Goal: Information Seeking & Learning: Check status

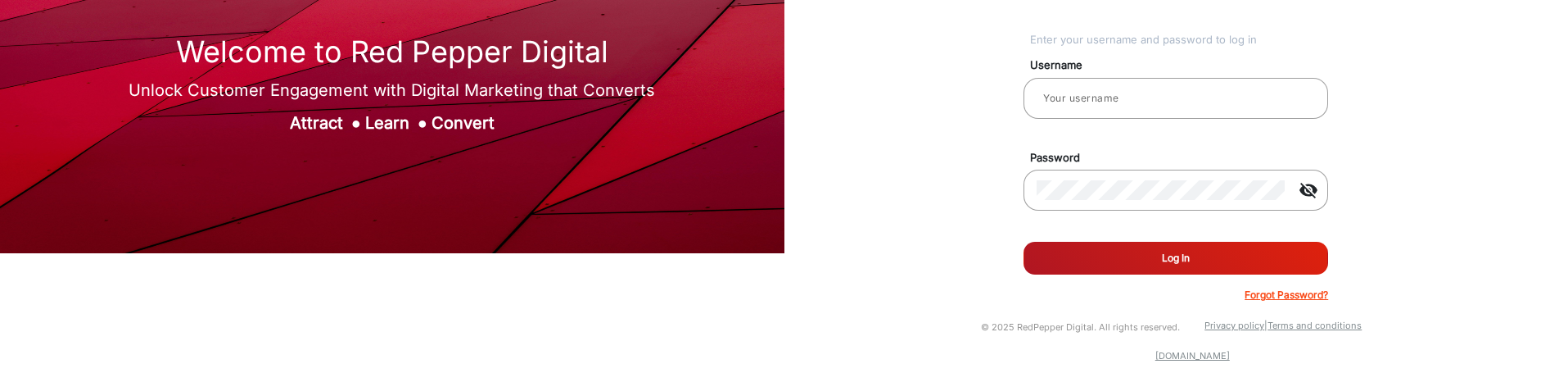
scroll to position [125, 0]
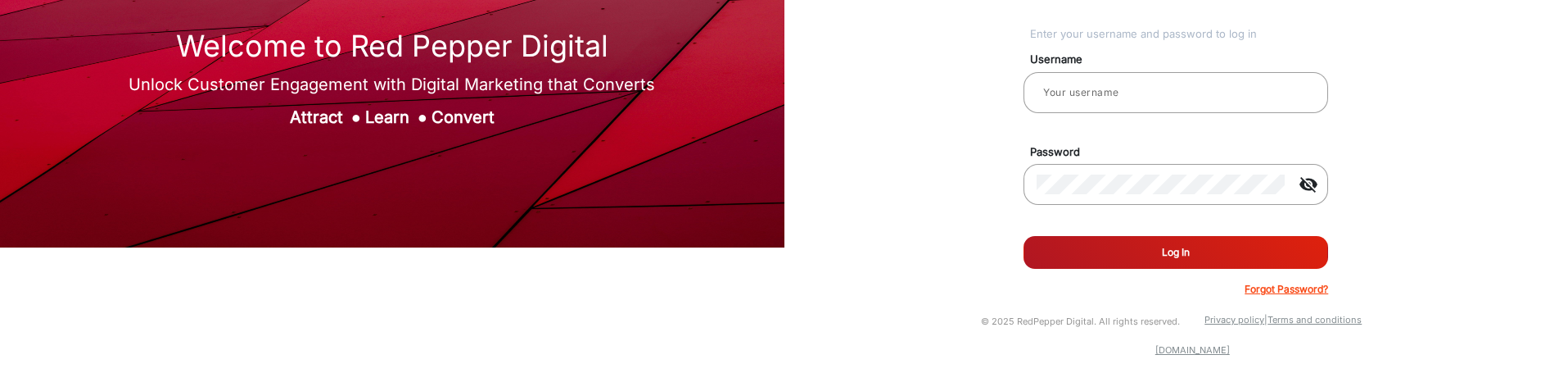
type input "Gokul_FD"
click at [1138, 262] on button "Log In" at bounding box center [1175, 252] width 304 height 33
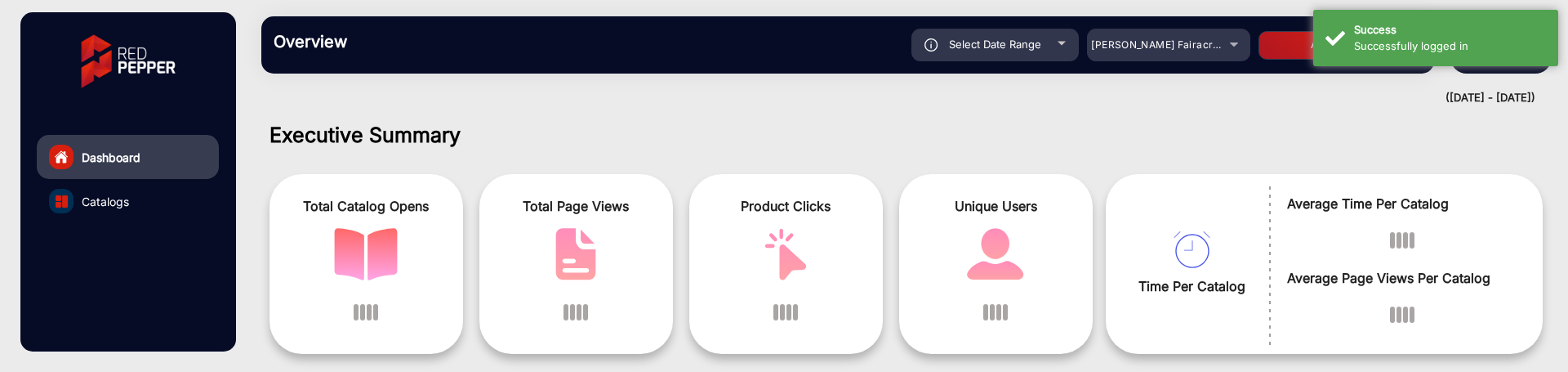
scroll to position [12, 0]
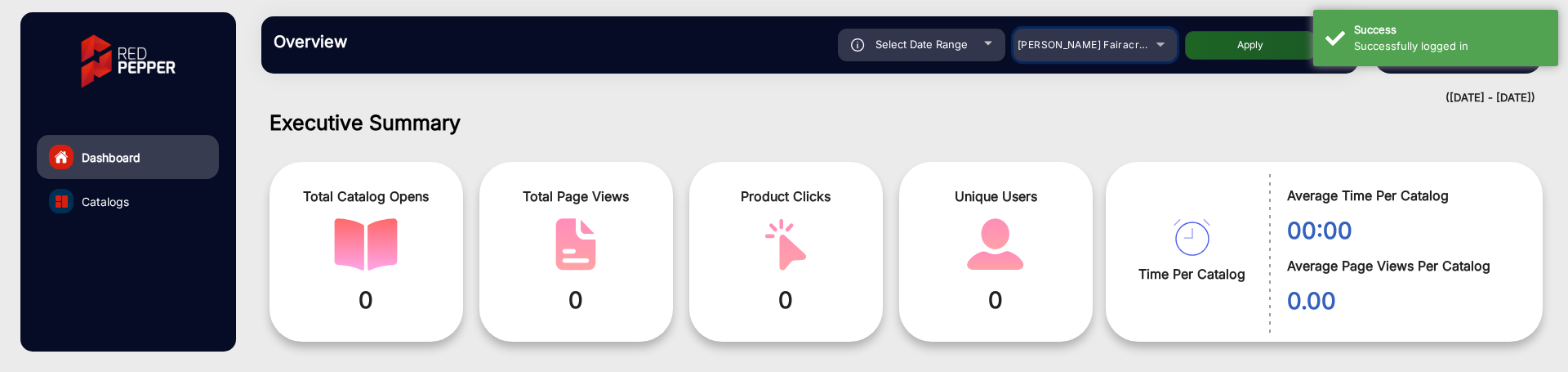
click at [1107, 50] on span "[PERSON_NAME] Fairacre Farms" at bounding box center [1098, 45] width 162 height 12
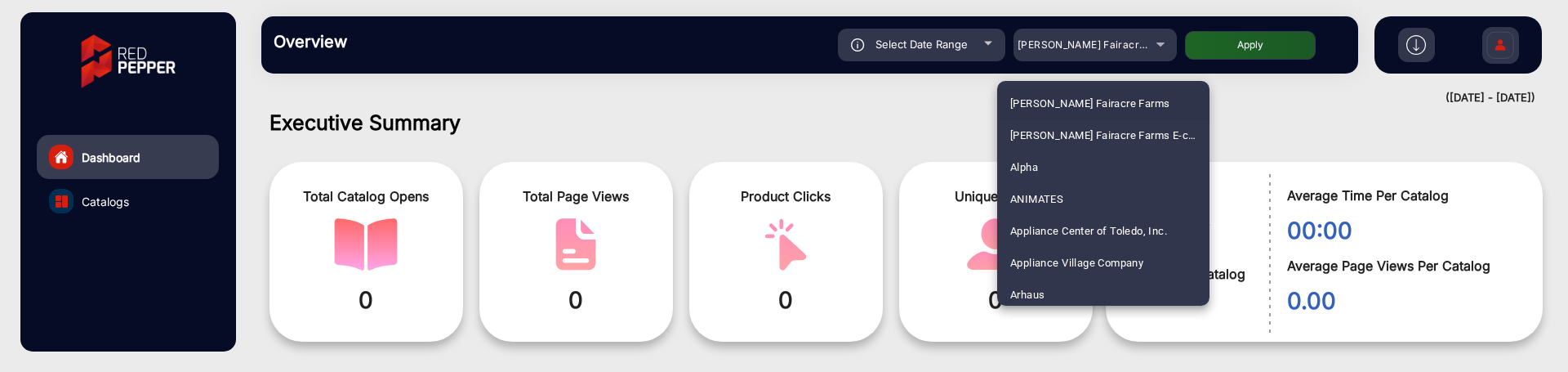
click at [938, 43] on div at bounding box center [784, 186] width 1568 height 372
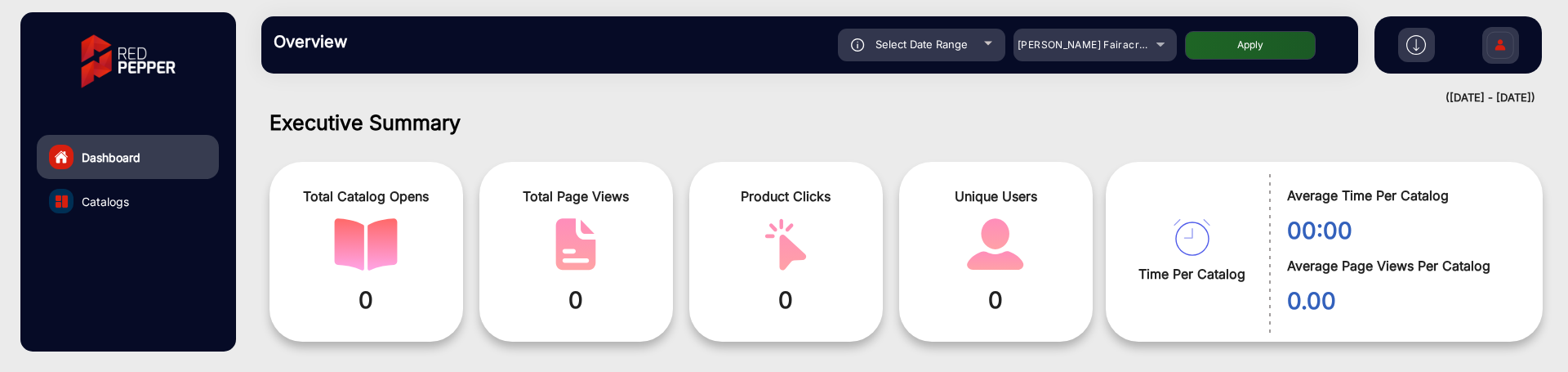
click at [949, 43] on span "Select Date Range" at bounding box center [921, 44] width 92 height 13
type input "[DATE]"
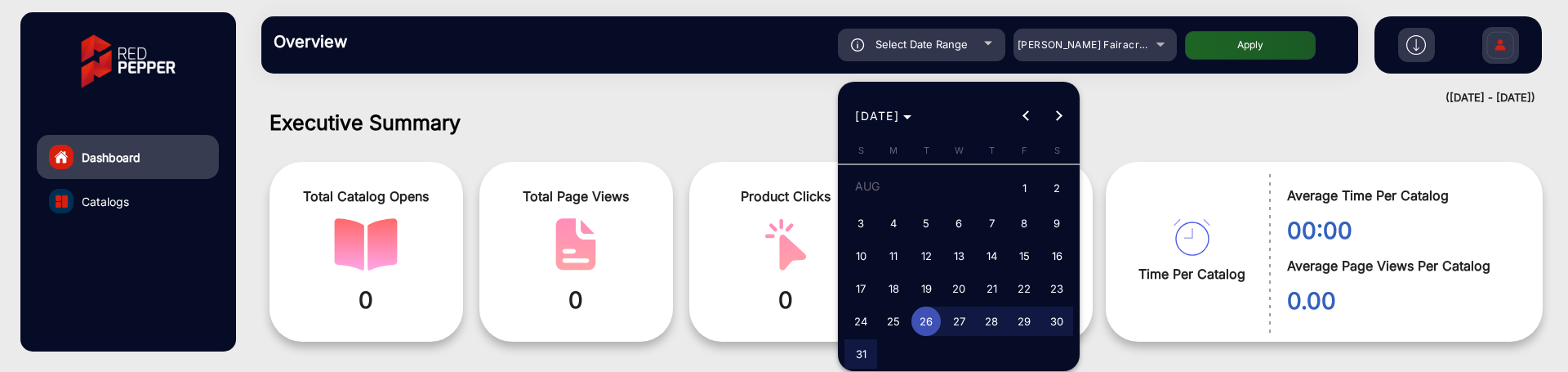
click span "15"
type input "[DATE]"
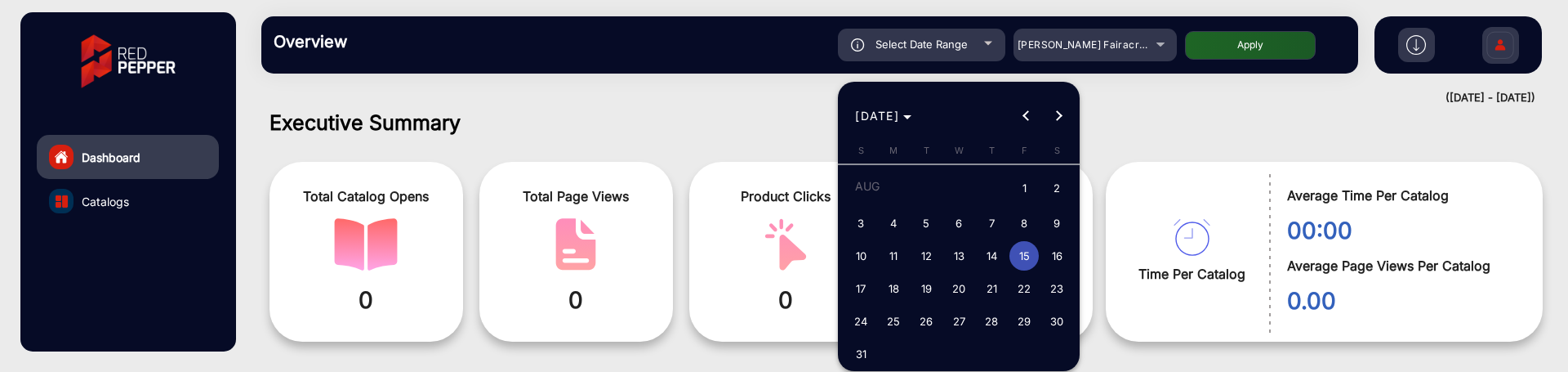
click span "15"
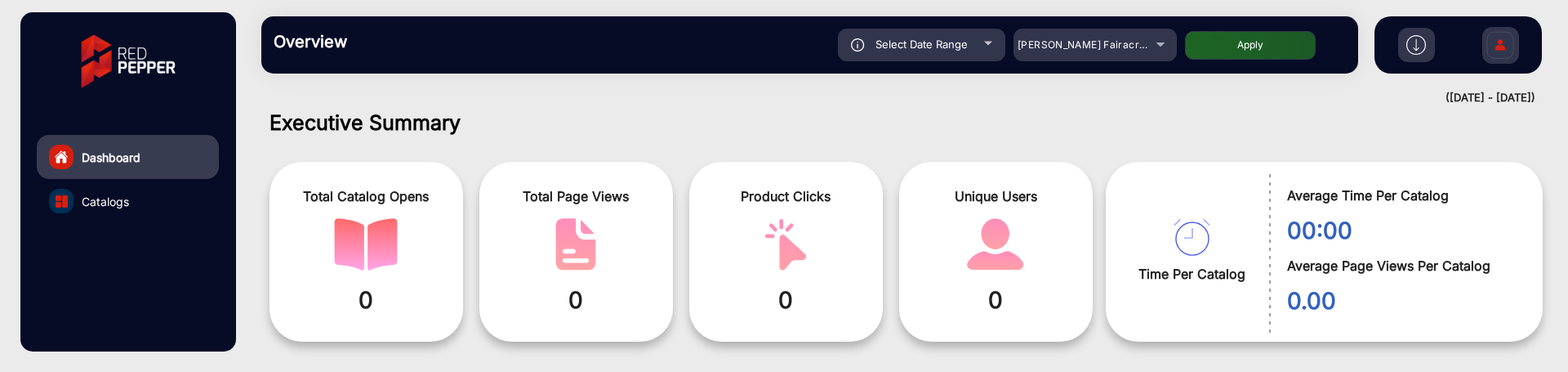
type input "[DATE]"
click mat-select "[PERSON_NAME] Fairacre Farms"
click span "[PERSON_NAME] Fairacre Farms"
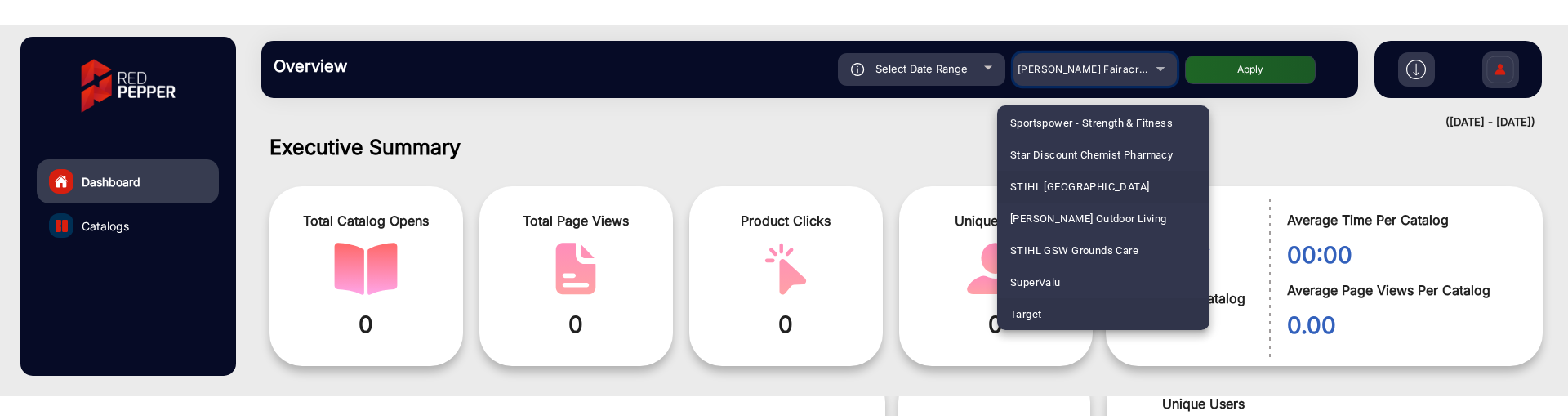
scroll to position [2303, 0]
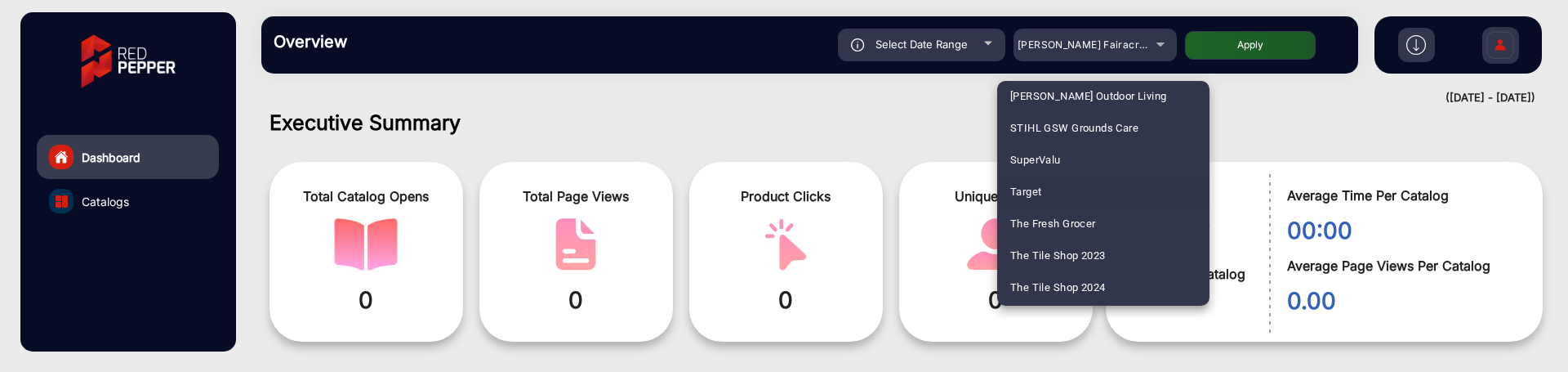
click div
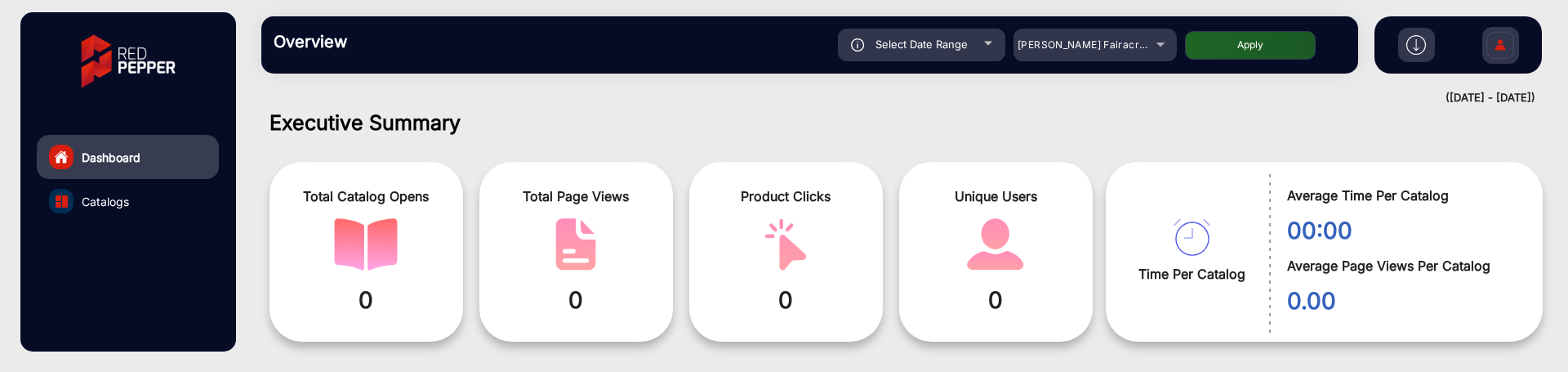
click img
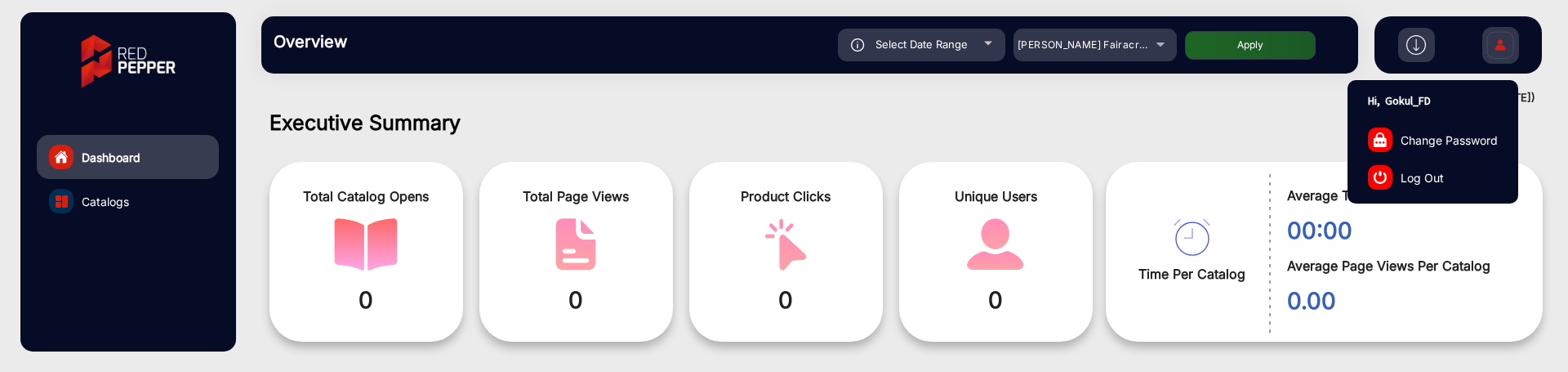
click link "Log Out"
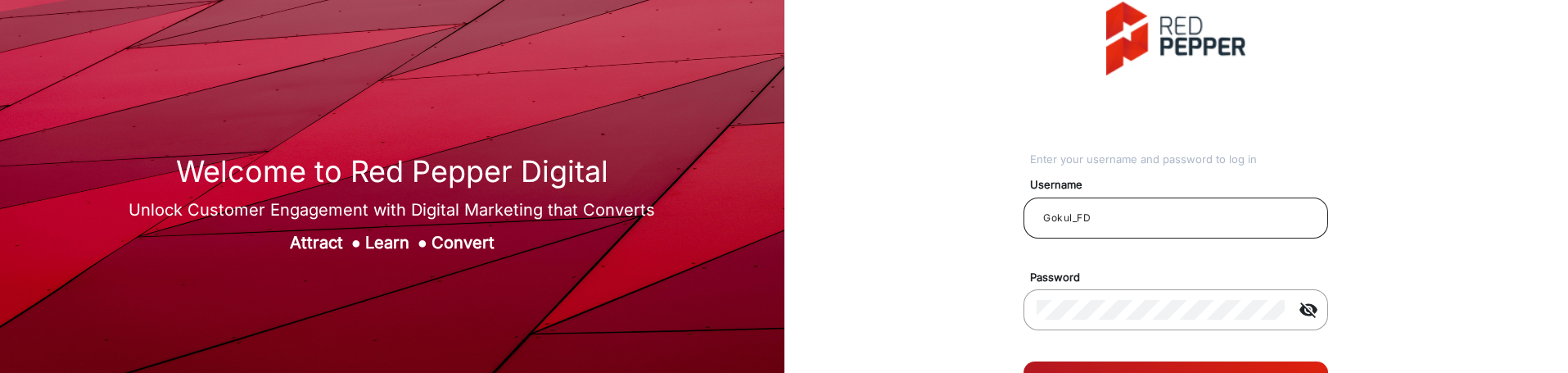
click input "Gokul_FD"
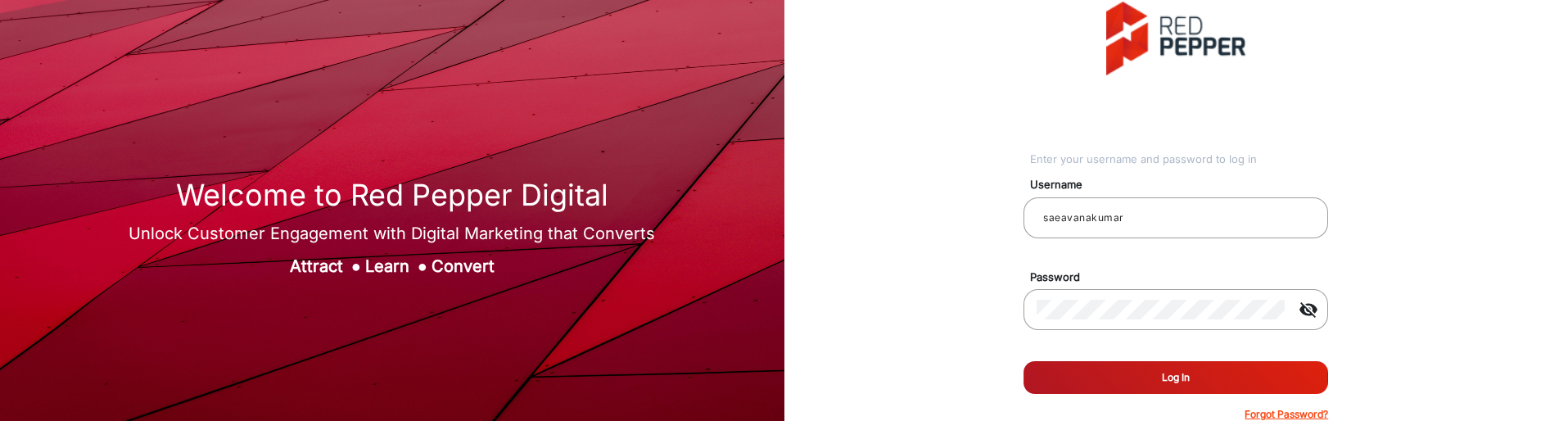
click button "Log In"
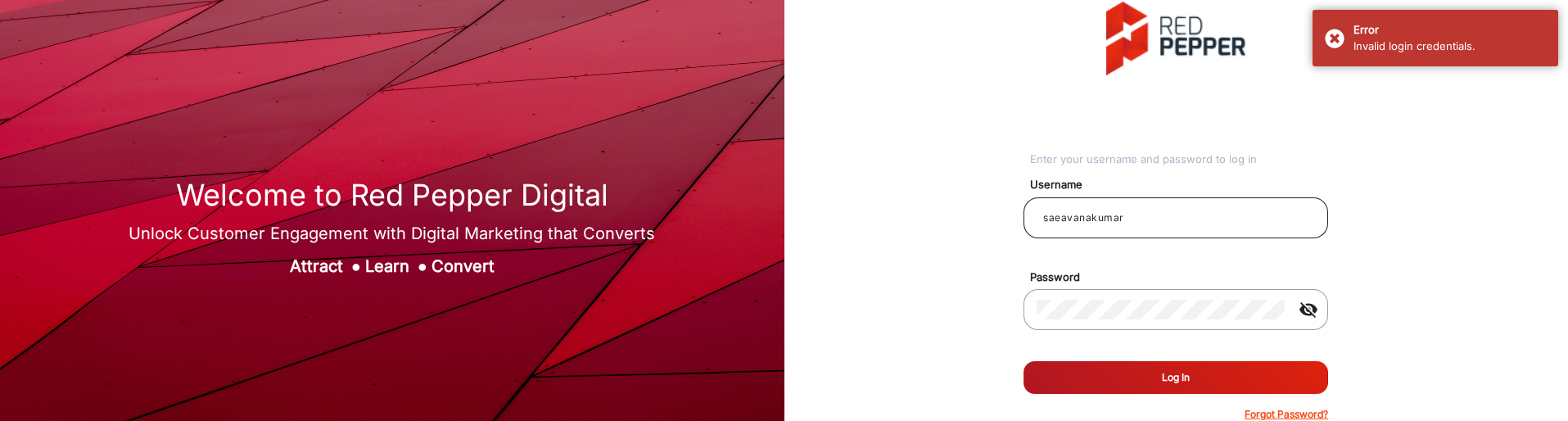
click input "saeavanakumar"
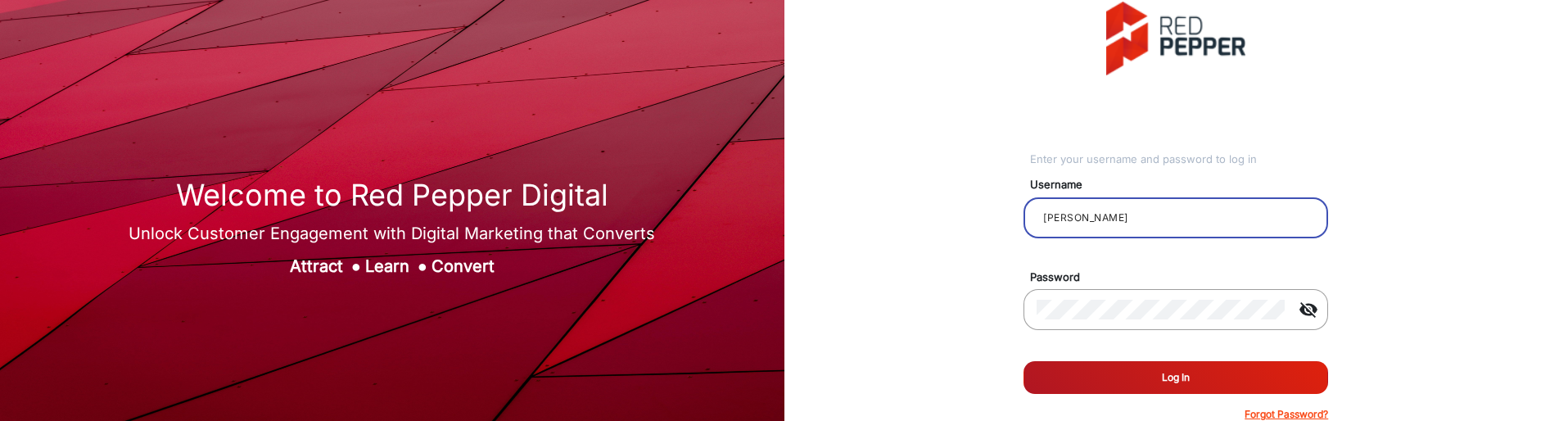
type input "[PERSON_NAME]"
click button "Log In"
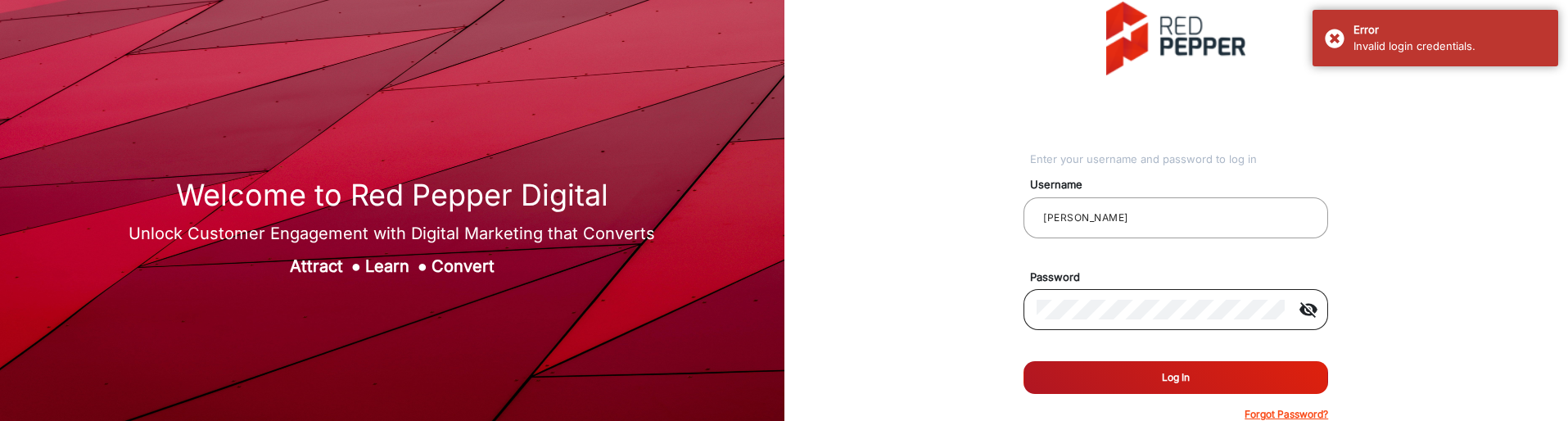
click mat-icon "visibility_off"
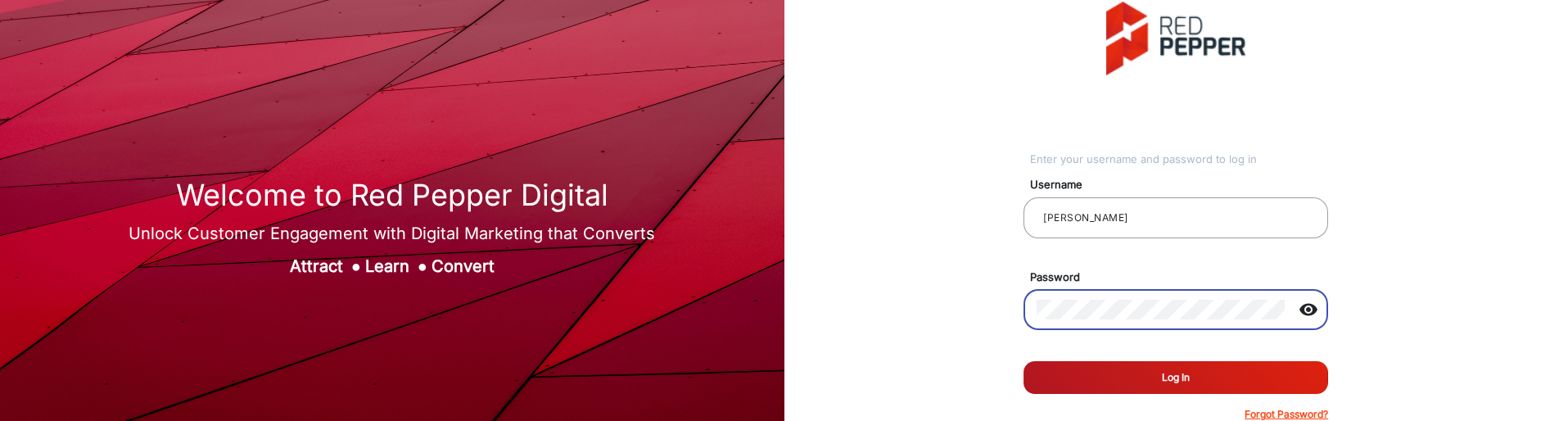
click button "Log In"
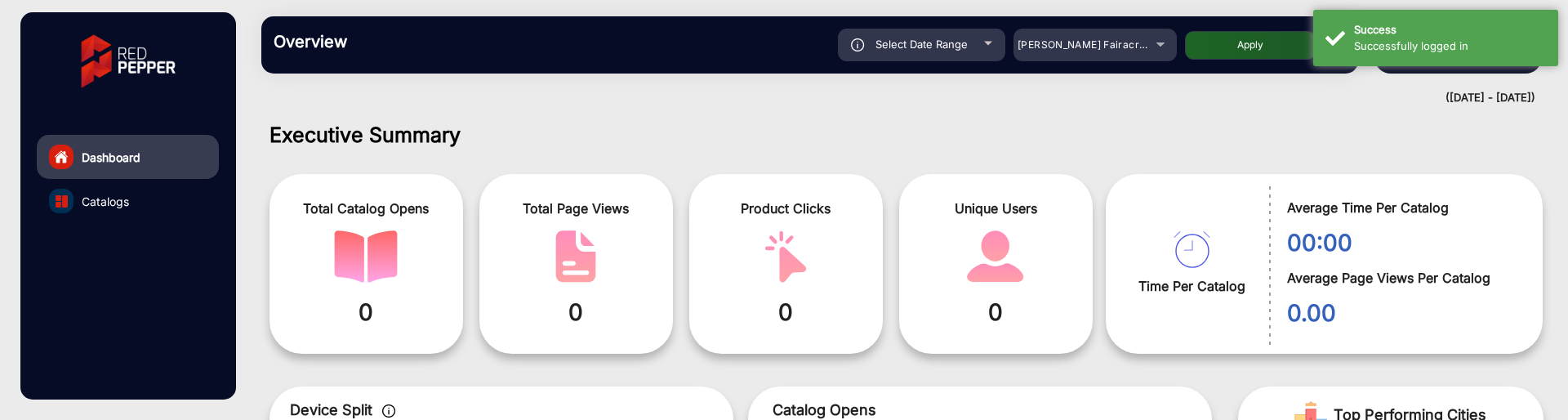
scroll to position [12, 0]
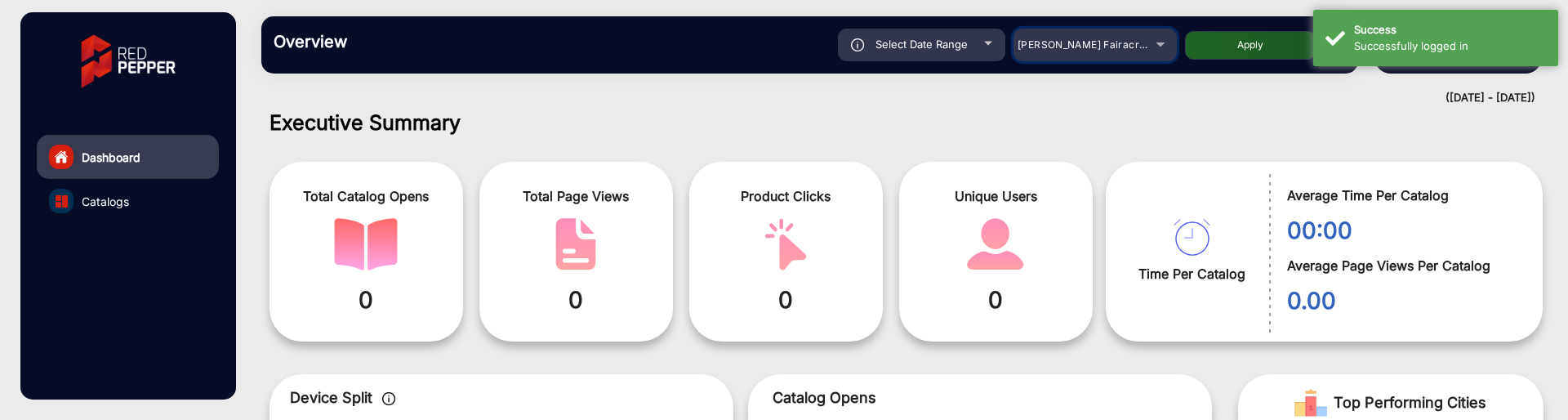
click div "[PERSON_NAME] Fairacre Farms"
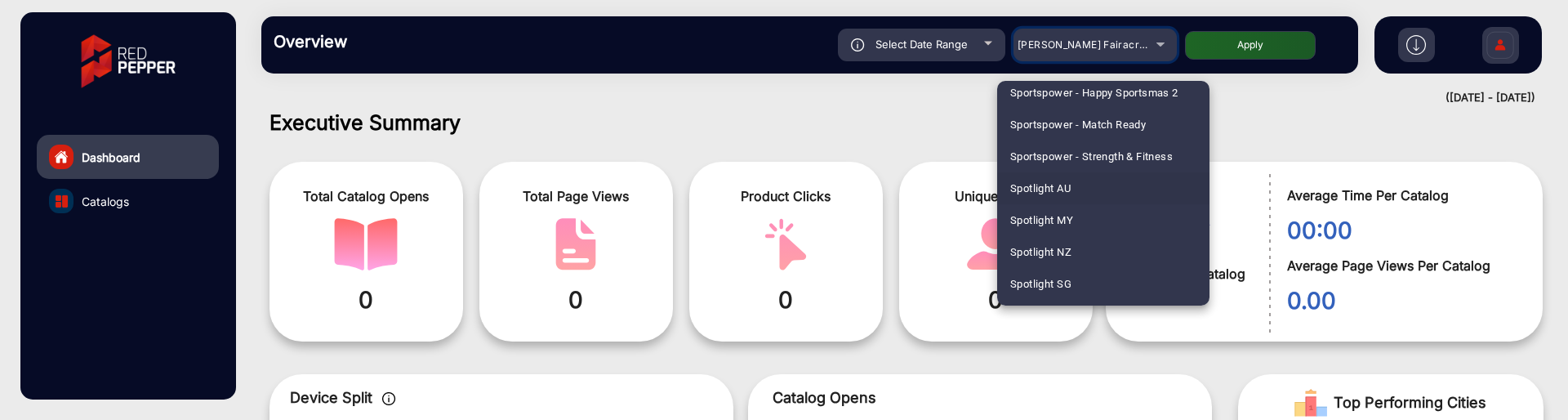
scroll to position [4380, 0]
click span "Spotlight NZ"
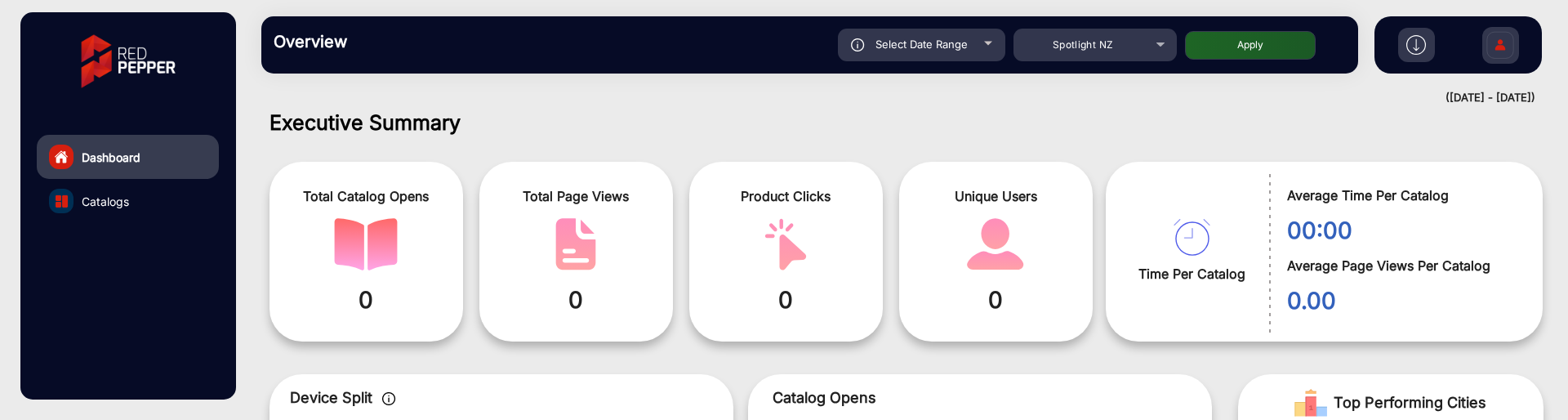
click div "Select Date Range"
type input "[DATE]"
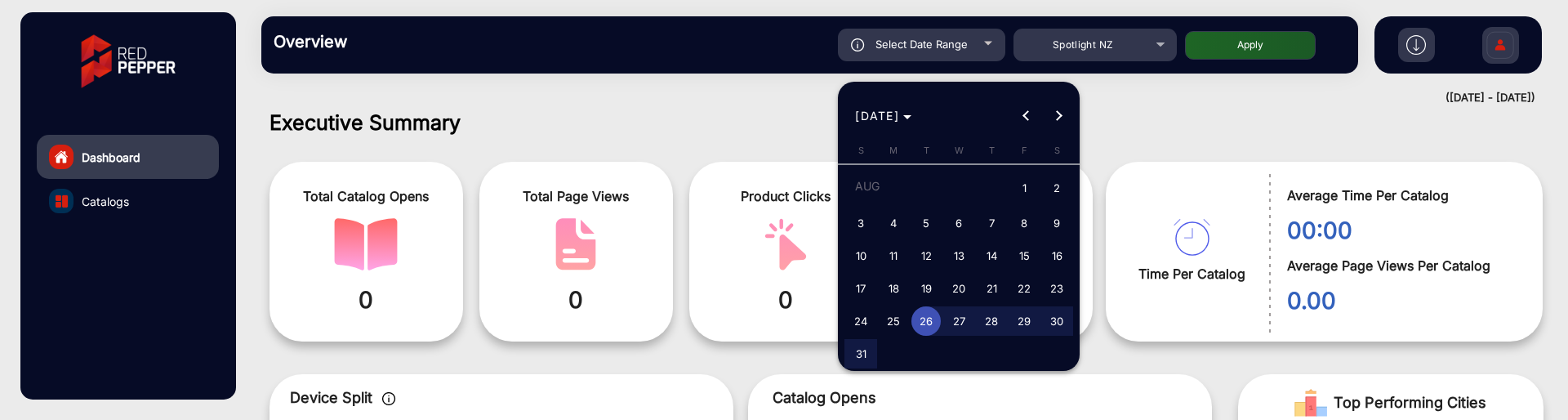
click span "15"
type input "[DATE]"
click span "15"
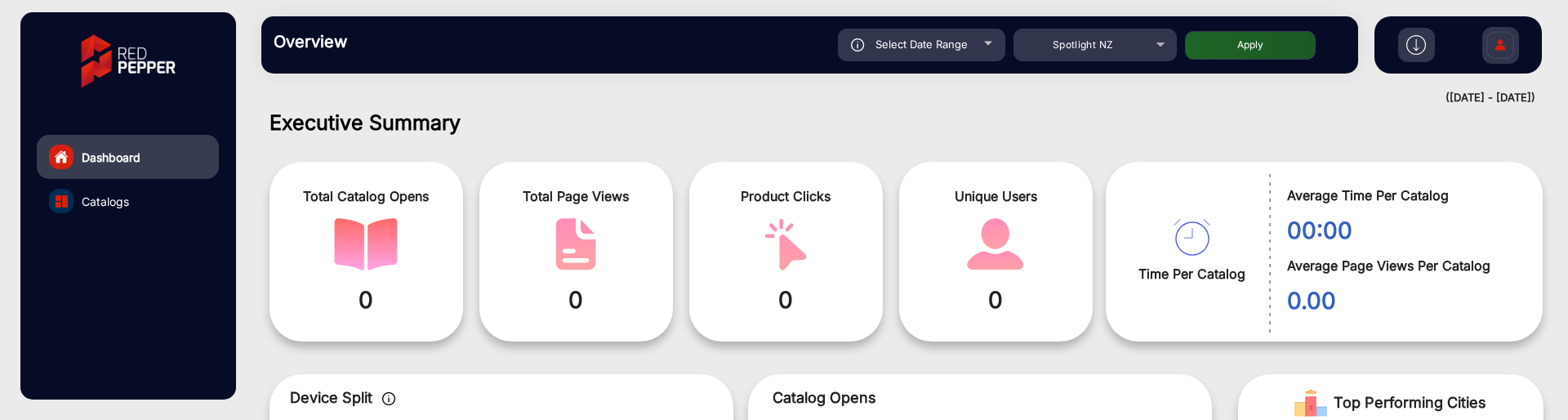
type input "[DATE]"
click button "Apply"
type input "[DATE]"
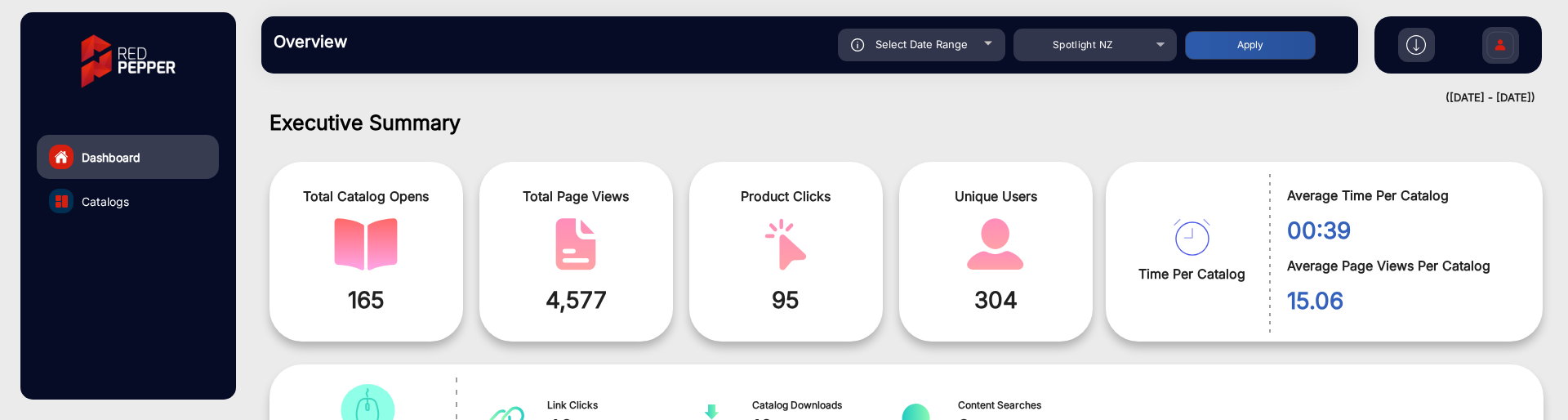
drag, startPoint x: 626, startPoint y: 303, endPoint x: 547, endPoint y: 326, distance: 82.3
click div "Total Page Views 4,577"
click span "Select Date Range"
type input "[DATE]"
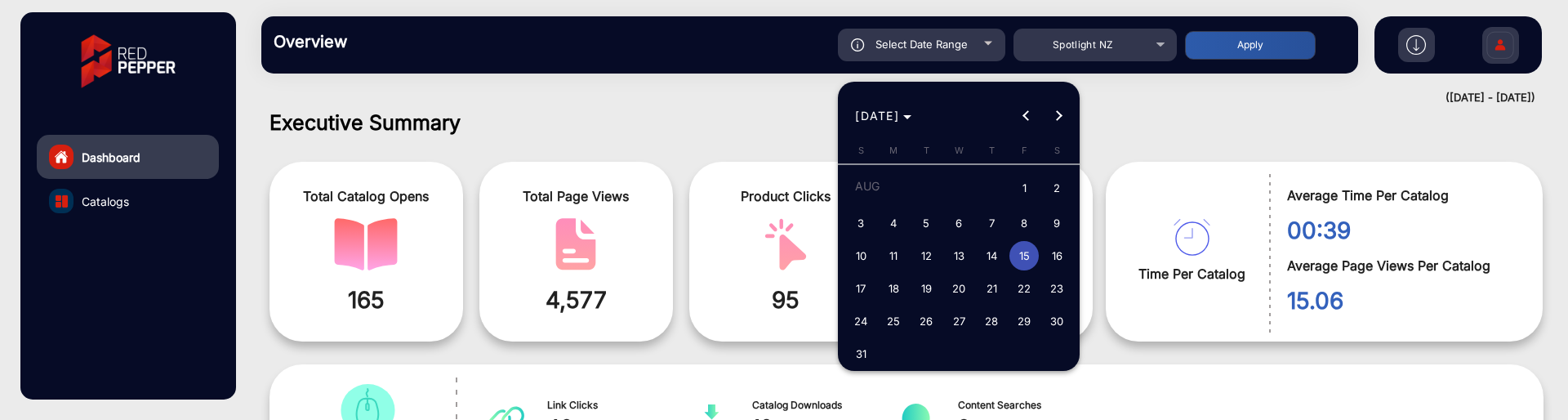
click span "18"
type input "[DATE]"
click span "18"
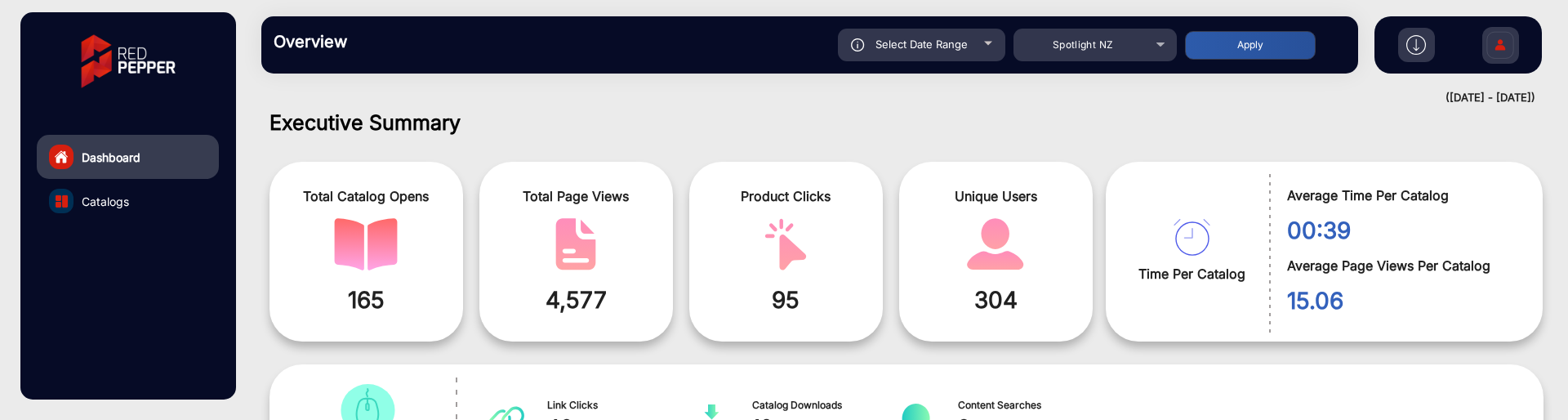
type input "[DATE]"
click button "Apply"
type input "[DATE]"
click div "Select Date Range"
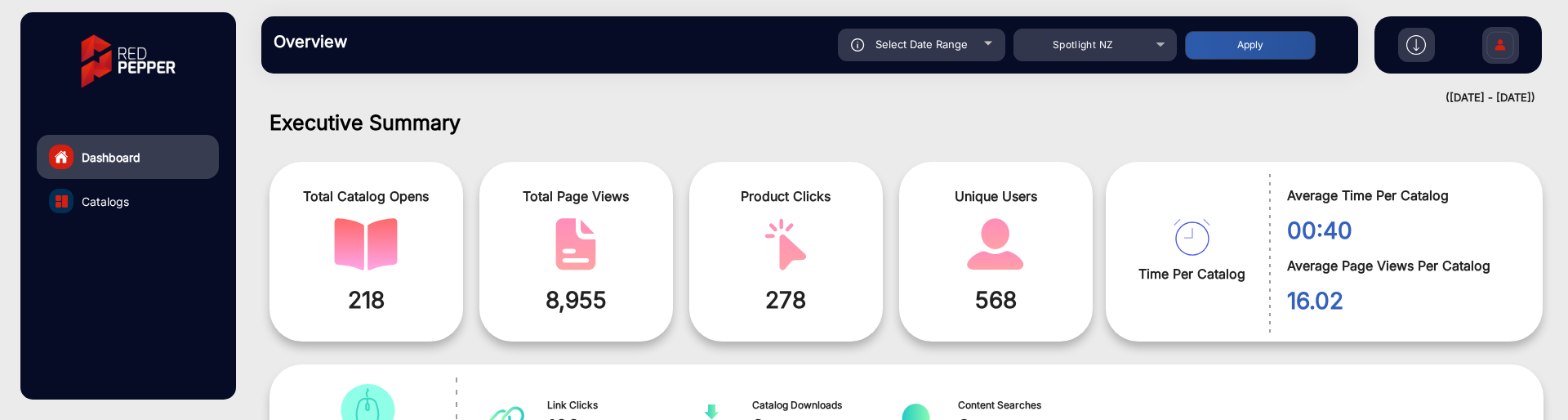
type input "[DATE]"
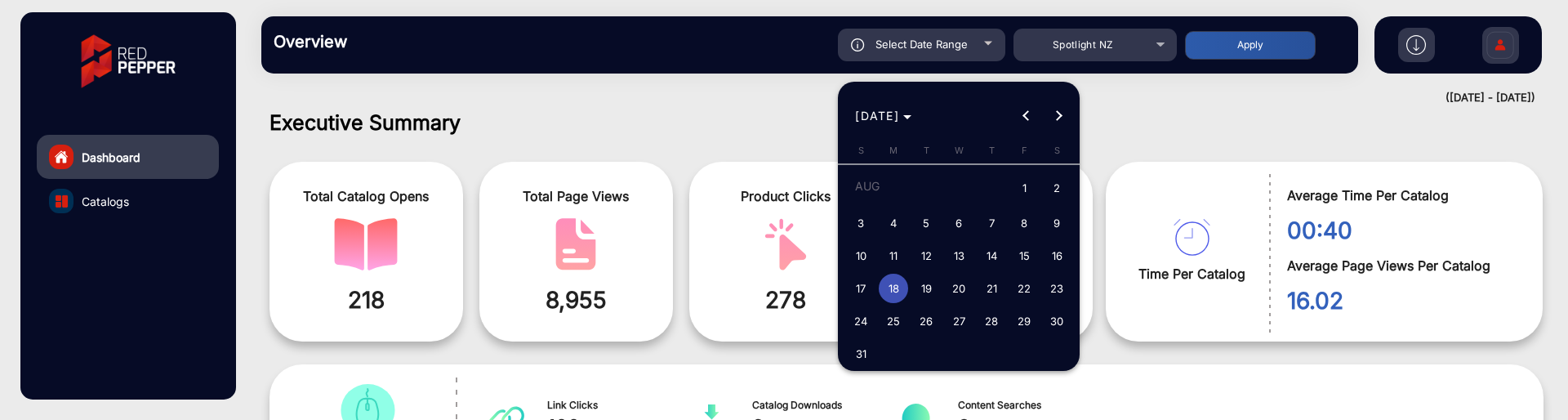
click span "19"
type input "[DATE]"
click span "19"
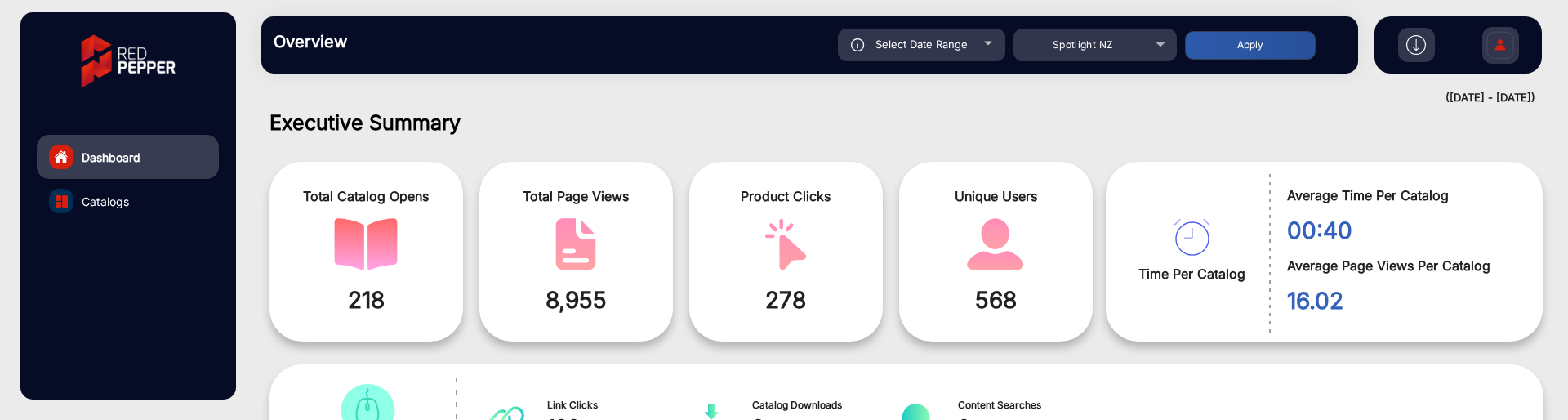
type input "[DATE]"
click button "Apply"
type input "[DATE]"
click span "Select Date Range"
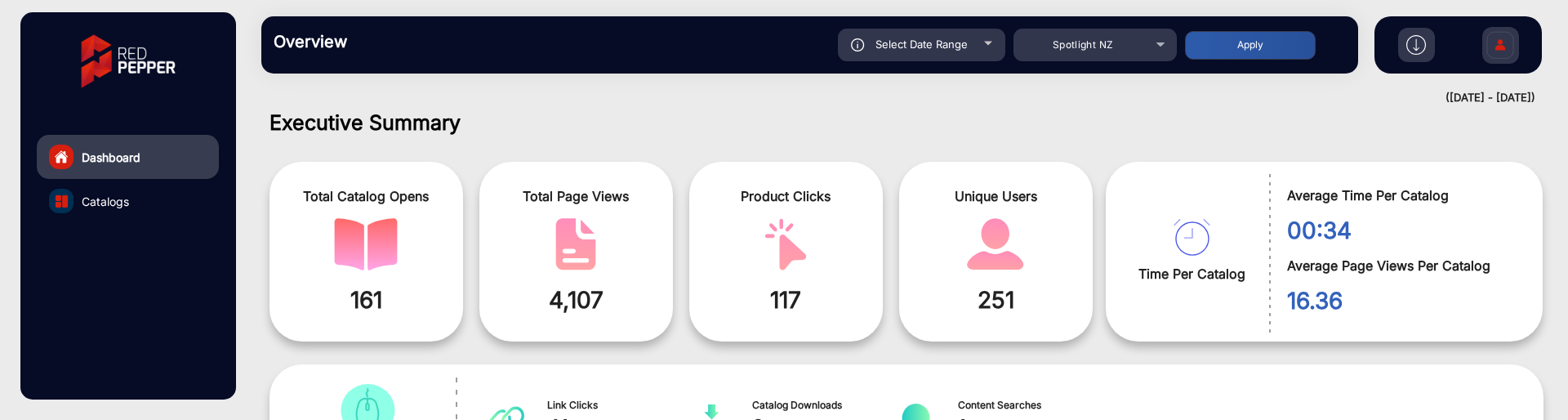
type input "[DATE]"
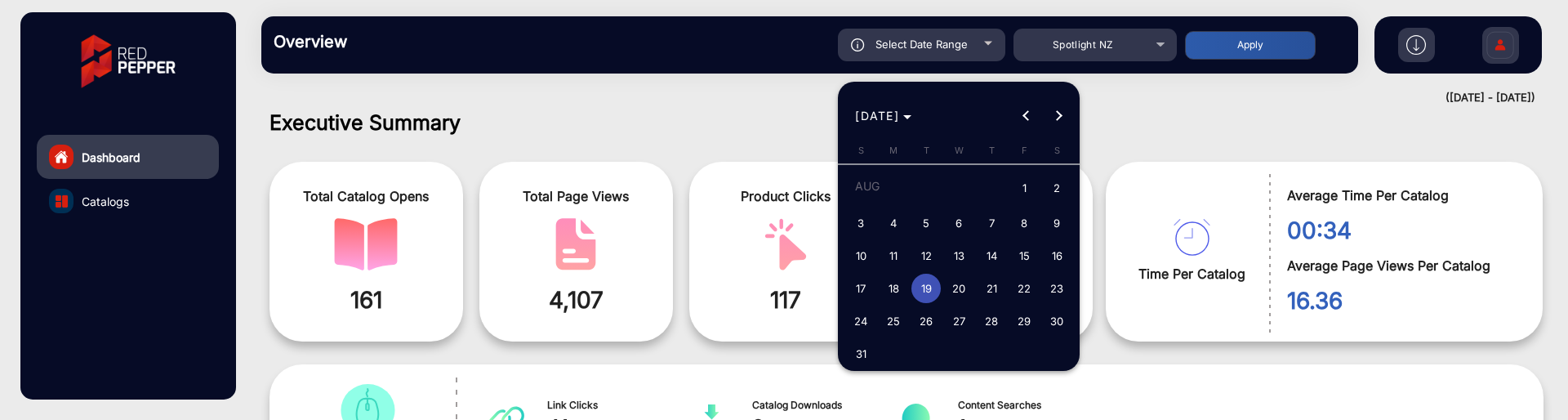
click span "31"
type input "[DATE]"
click span "31"
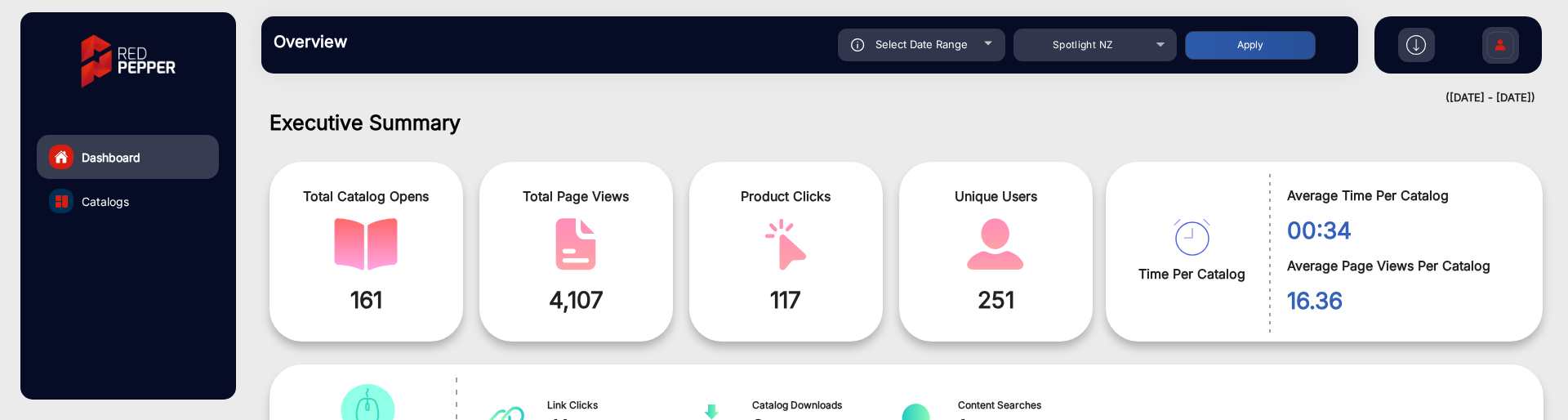
type input "[DATE]"
click button "Apply"
type input "[DATE]"
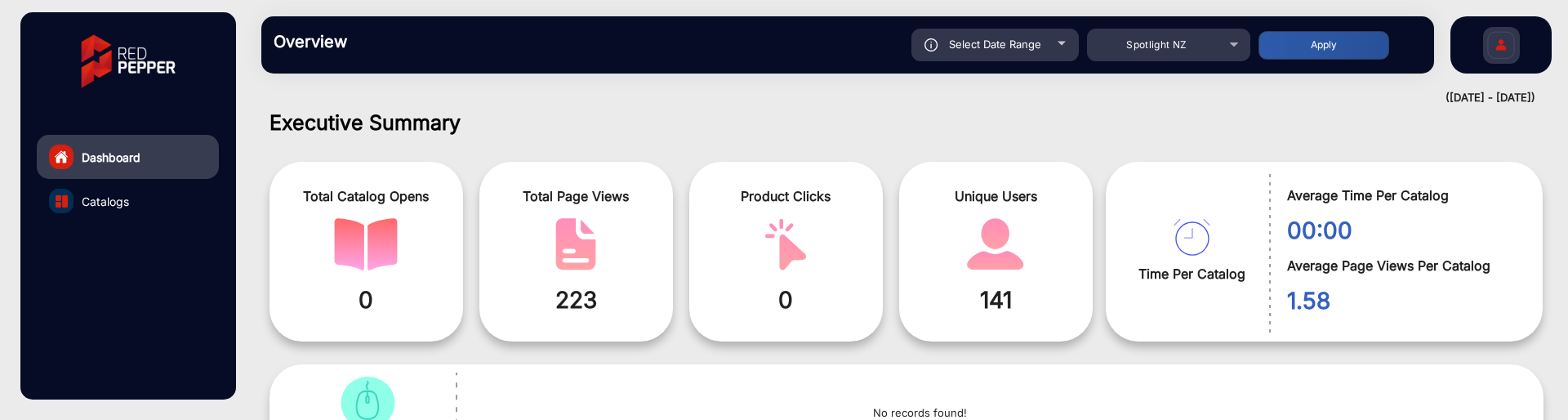
click div "Select Date Range"
type input "[DATE]"
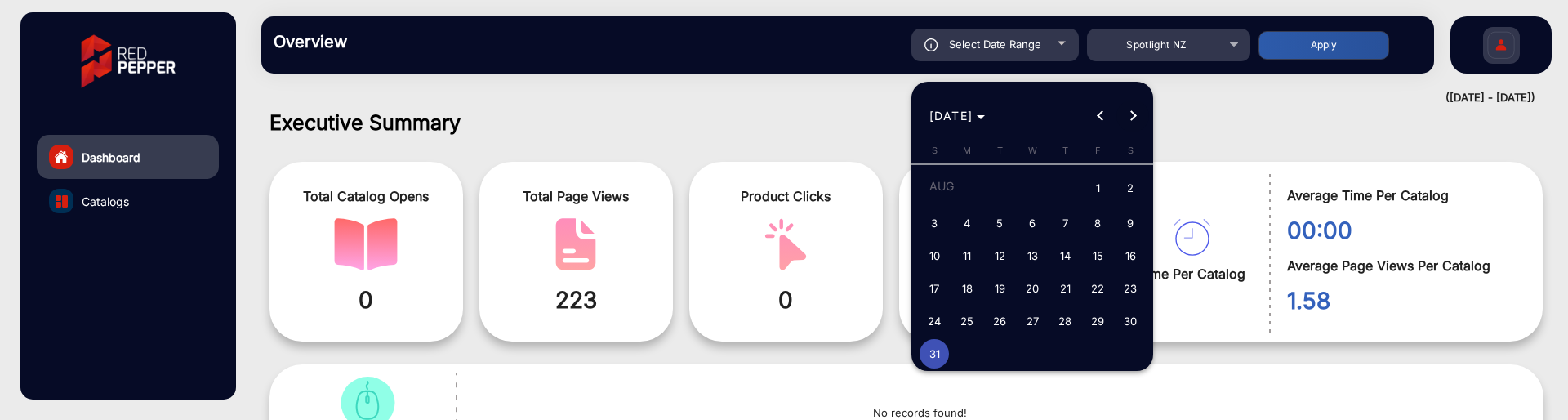
click span "Next month"
click span "1"
type input "[DATE]"
click span "1"
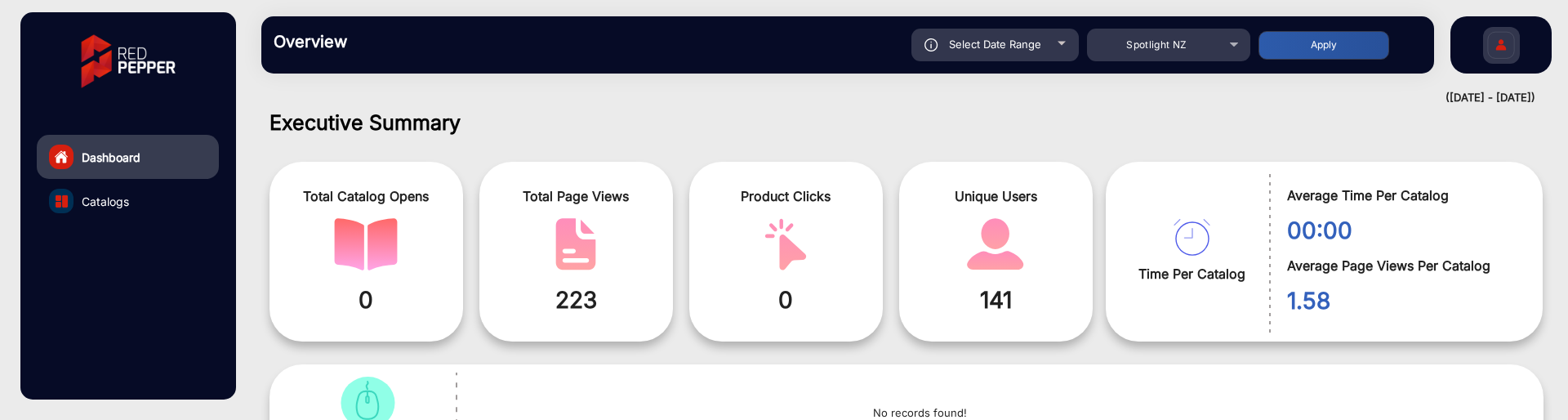
type input "[DATE]"
click button "Apply"
type input "[DATE]"
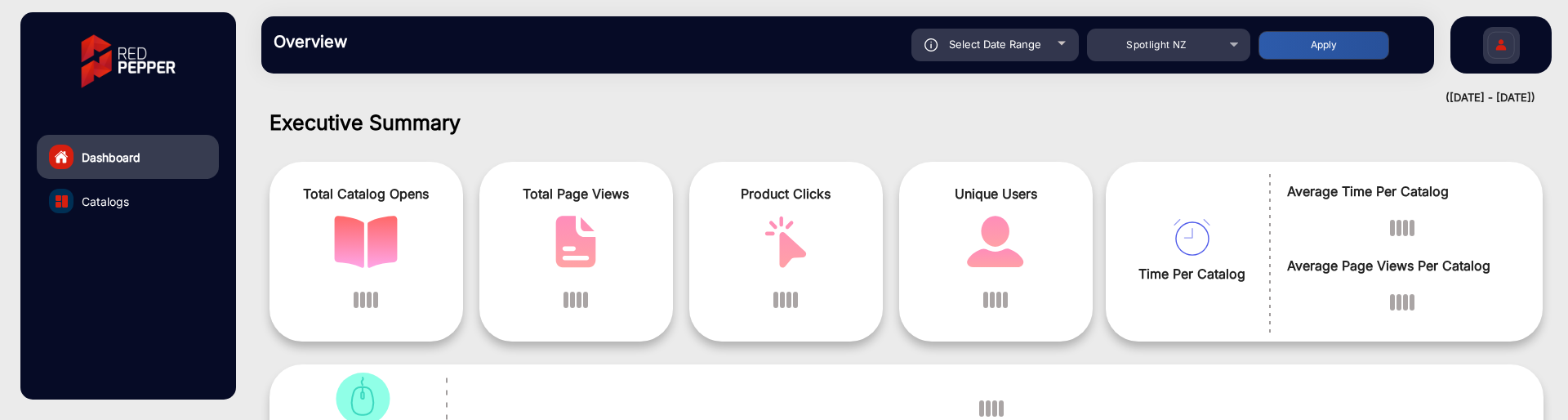
click button "Apply"
type input "[DATE]"
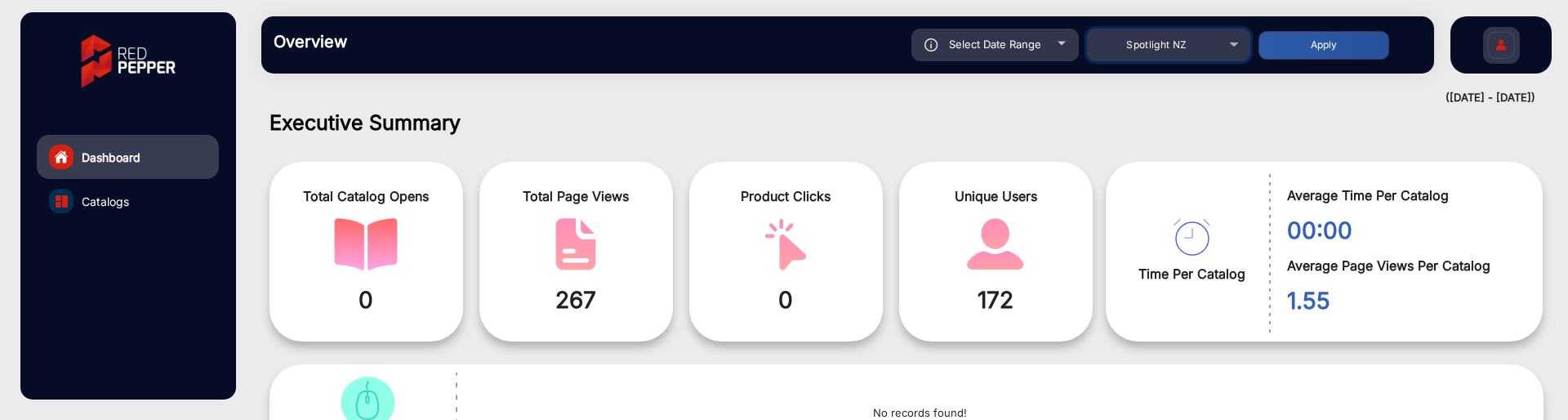
click div "Spotlight NZ"
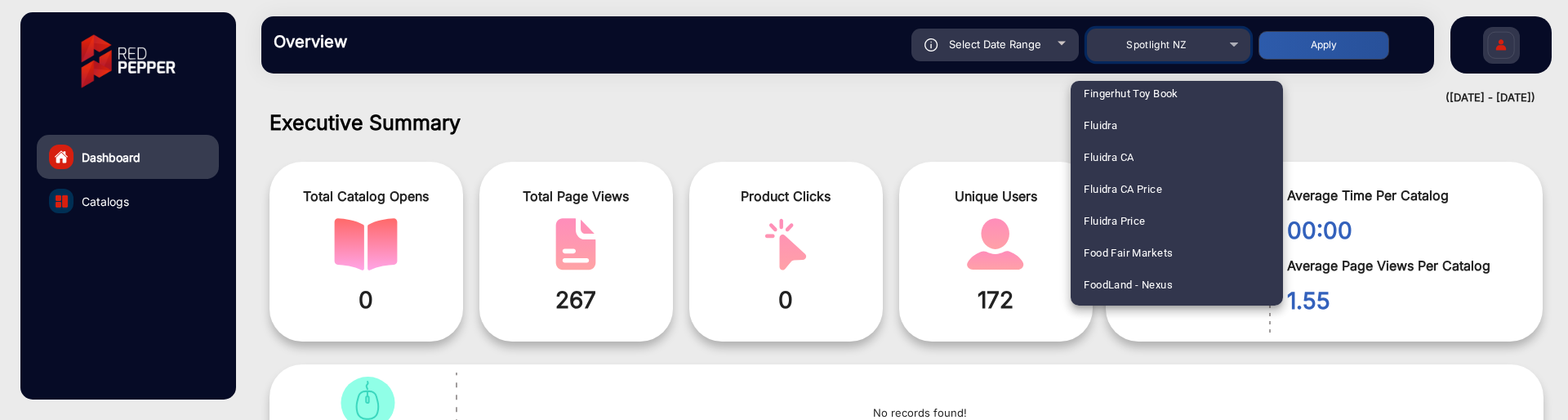
scroll to position [2056, 0]
click span "Food Fair Markets"
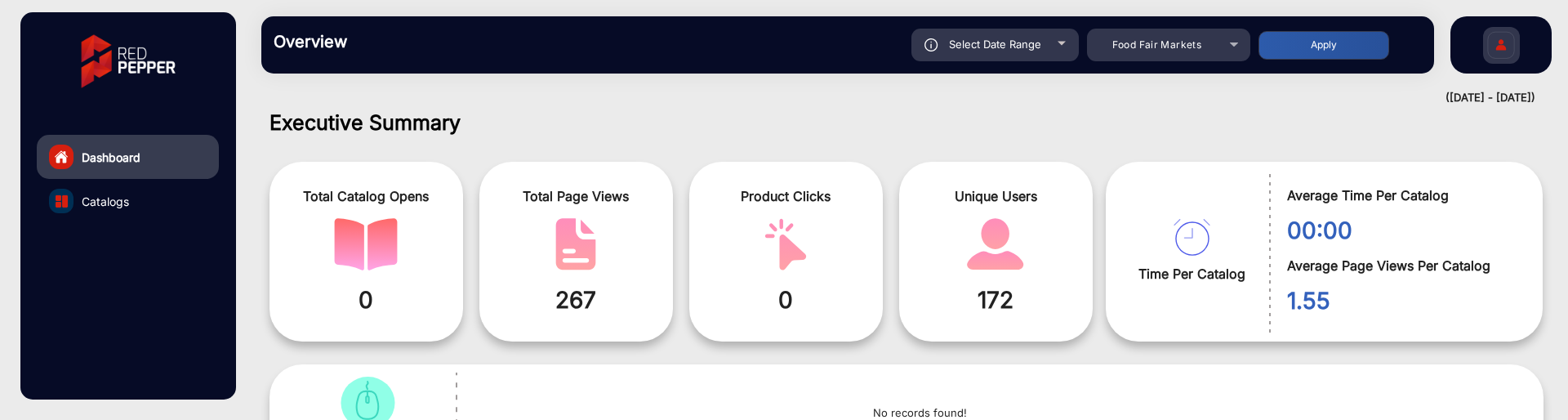
click button "Apply"
type input "[DATE]"
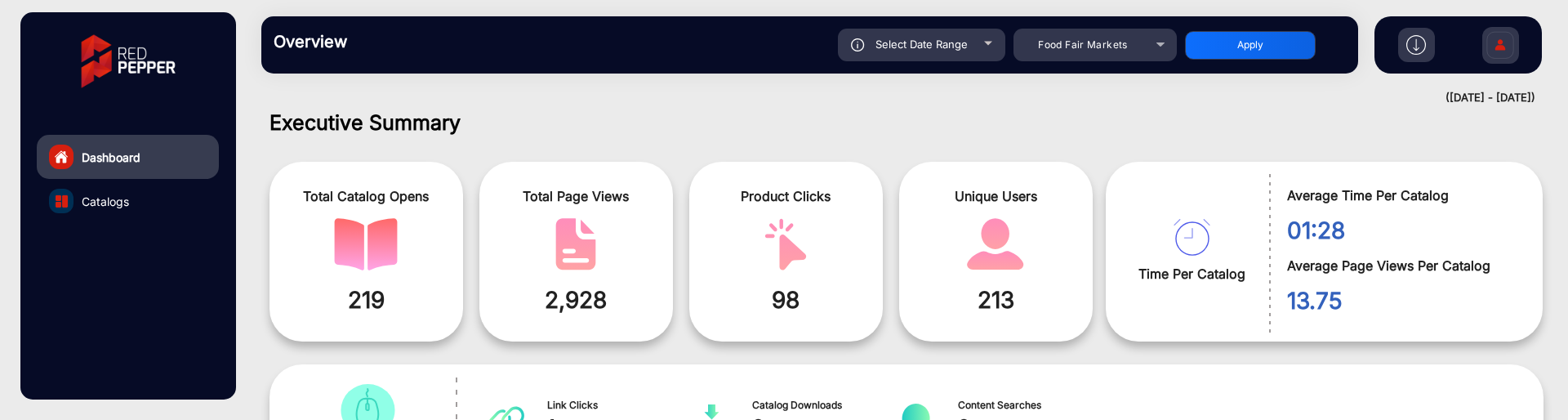
drag, startPoint x: 407, startPoint y: 307, endPoint x: 307, endPoint y: 321, distance: 101.0
click div "Total Catalog Opens 219"
drag, startPoint x: 611, startPoint y: 293, endPoint x: 528, endPoint y: 300, distance: 83.3
click span "2,928"
click div "Executive Summary Total Catalog Opens 219 Total Page Views 2,928 Product Clicks…"
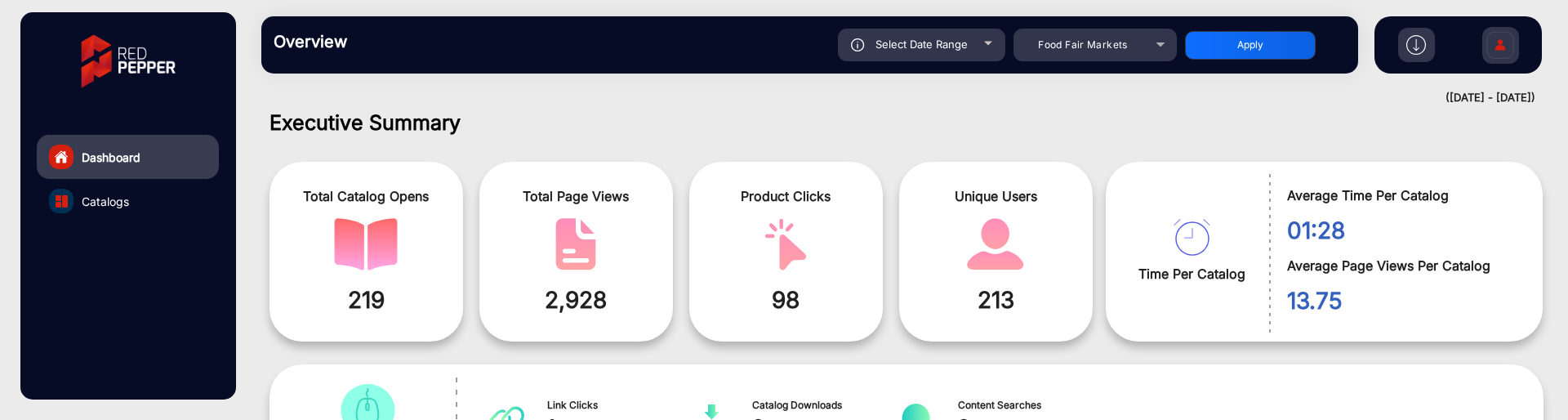
click div "Select Date Range"
type input "[DATE]"
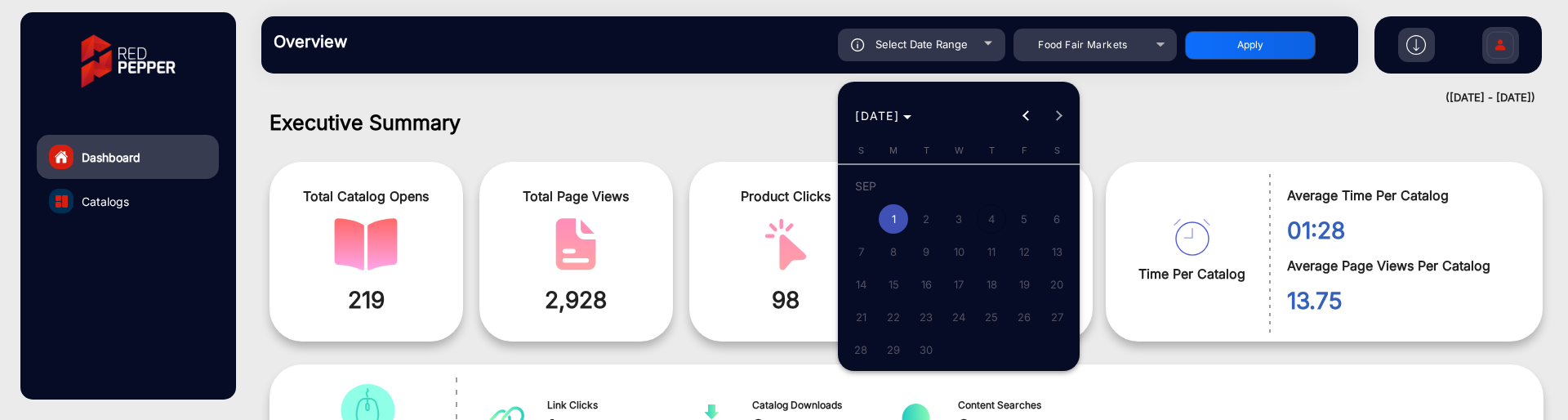
click div
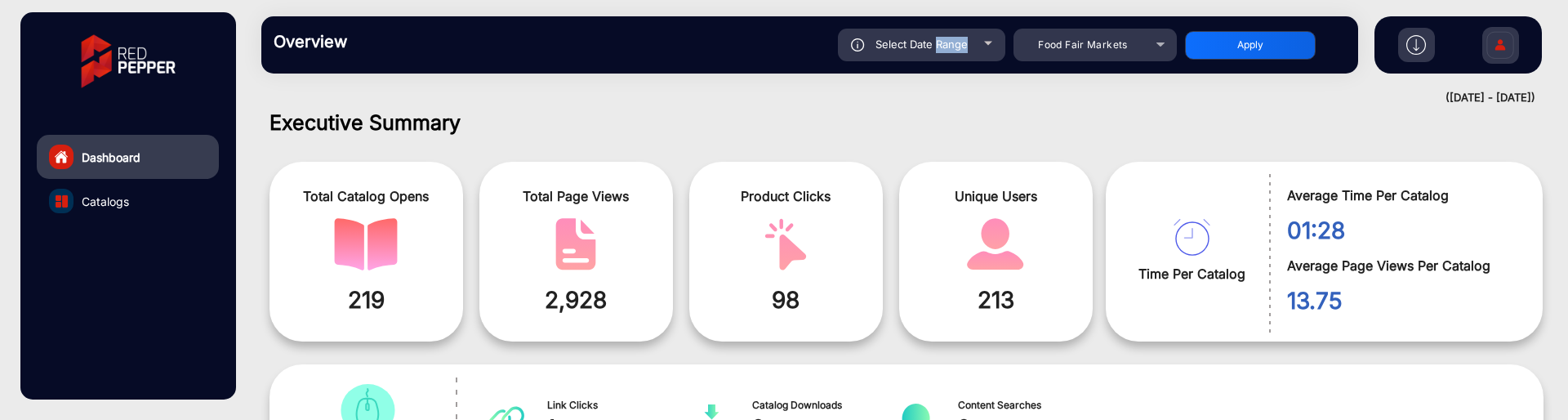
click span "Select Date Range"
type input "[DATE]"
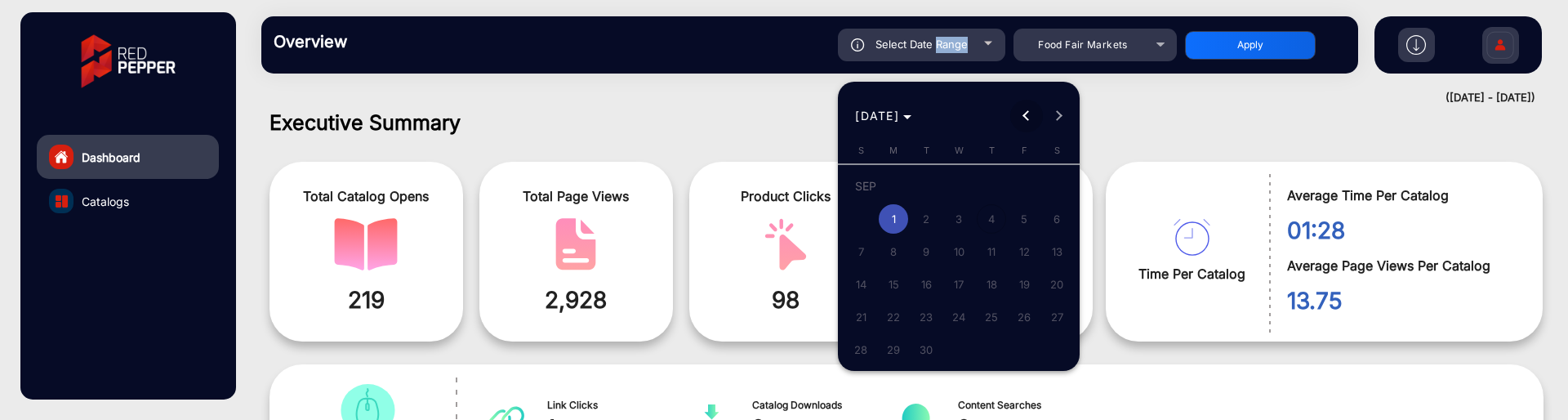
click span "Previous month"
click span "31"
type input "[DATE]"
click span "31"
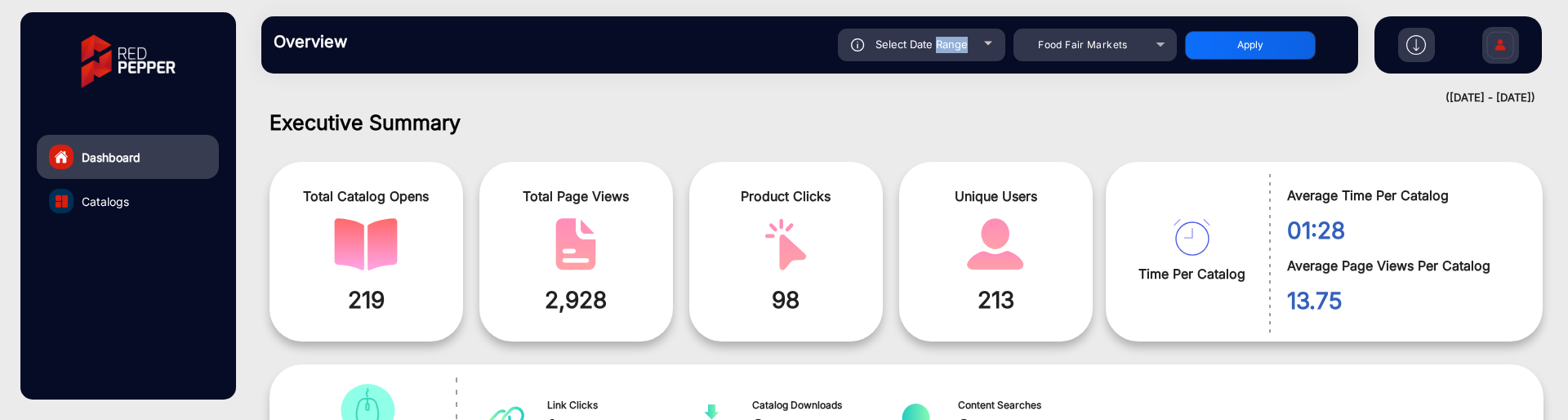
type input "[DATE]"
click button "Apply"
type input "[DATE]"
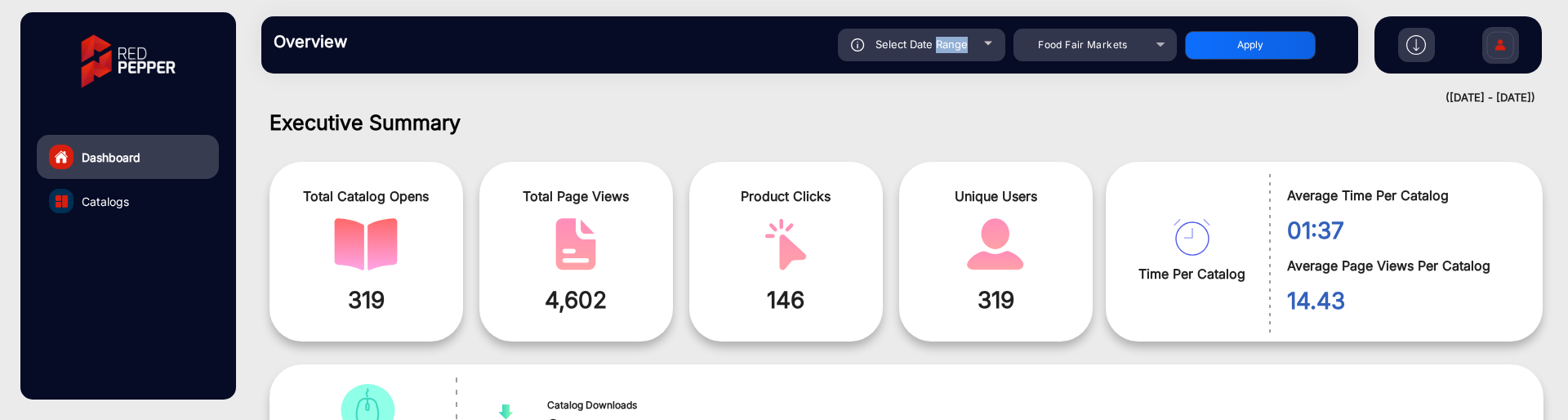
click div "Select Date Range"
type input "[DATE]"
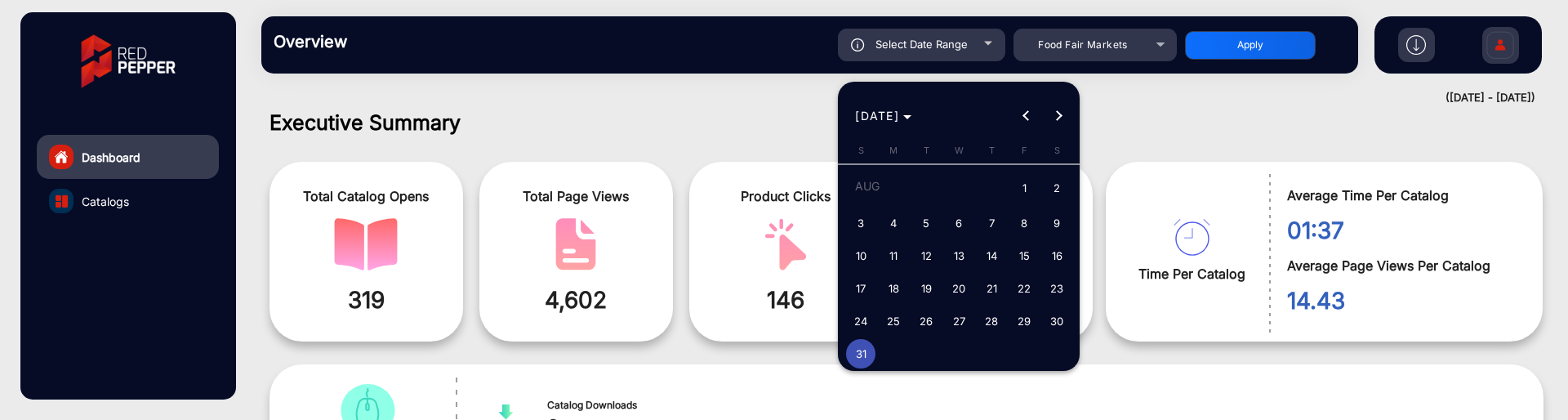
click span "30"
type input "[DATE]"
click span "30"
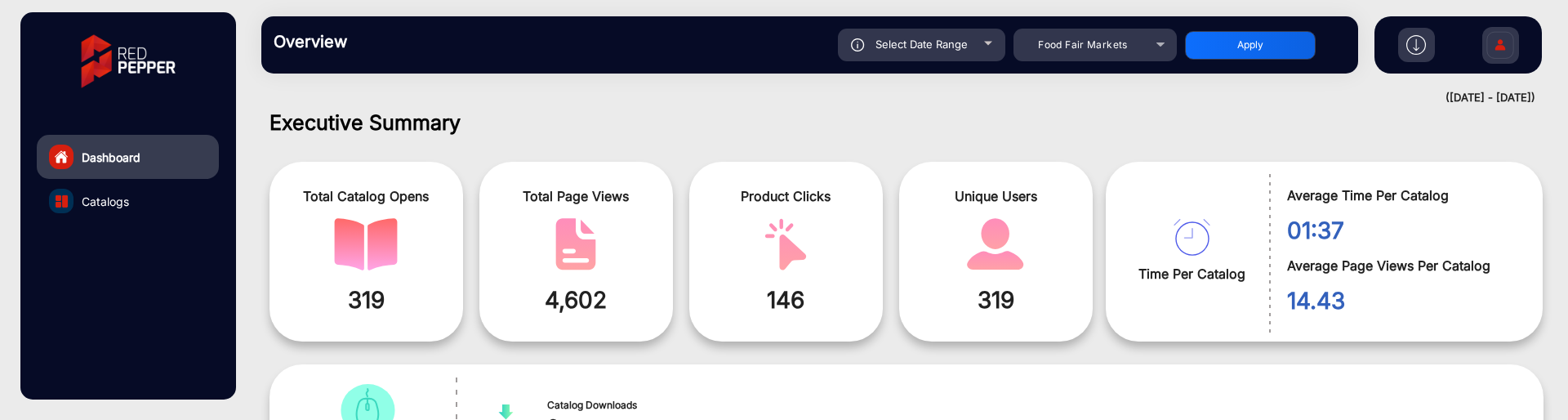
type input "[DATE]"
click button "Apply"
type input "[DATE]"
click div "Select Date Range"
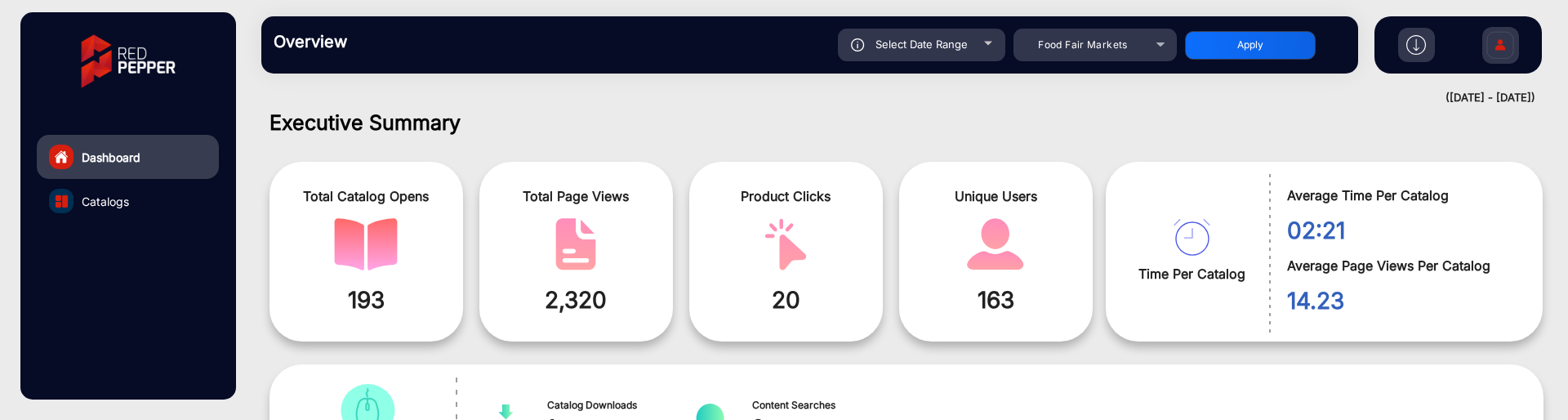
type input "[DATE]"
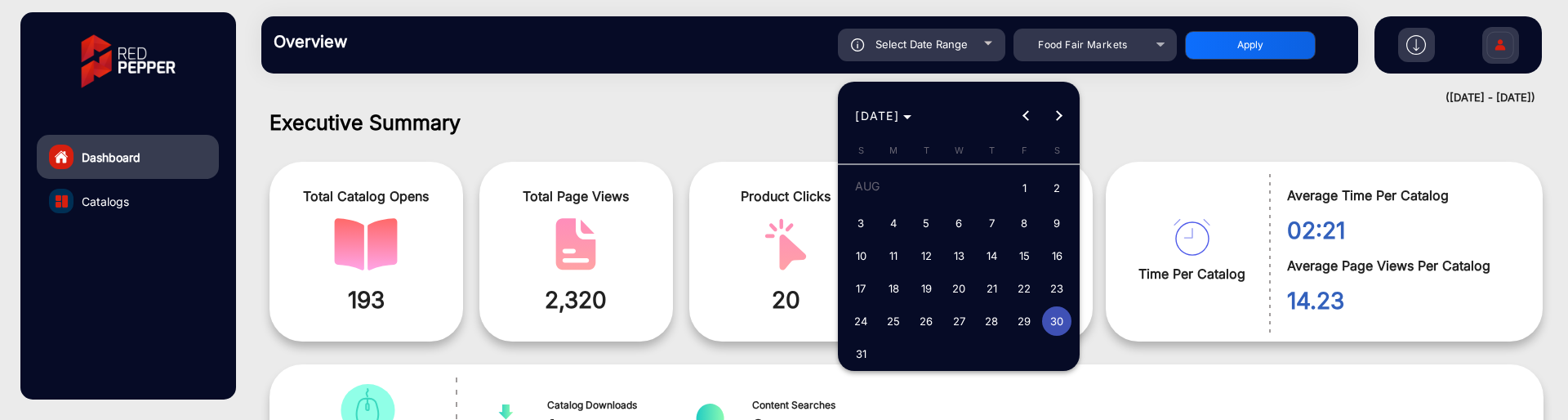
click span "29"
type input "[DATE]"
click span "29"
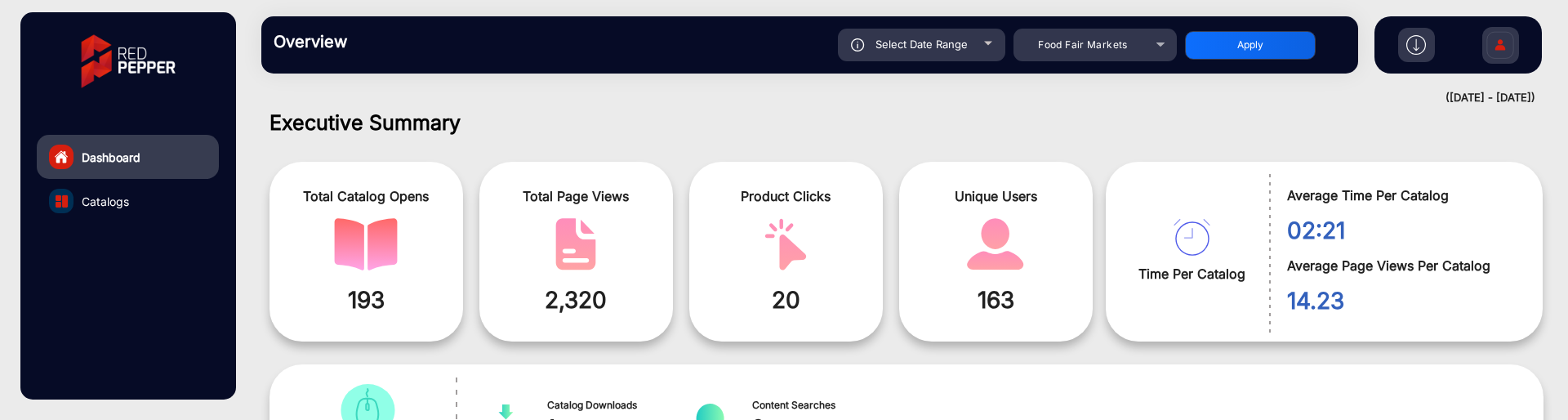
type input "[DATE]"
click div "Select Date Range"
type input "[DATE]"
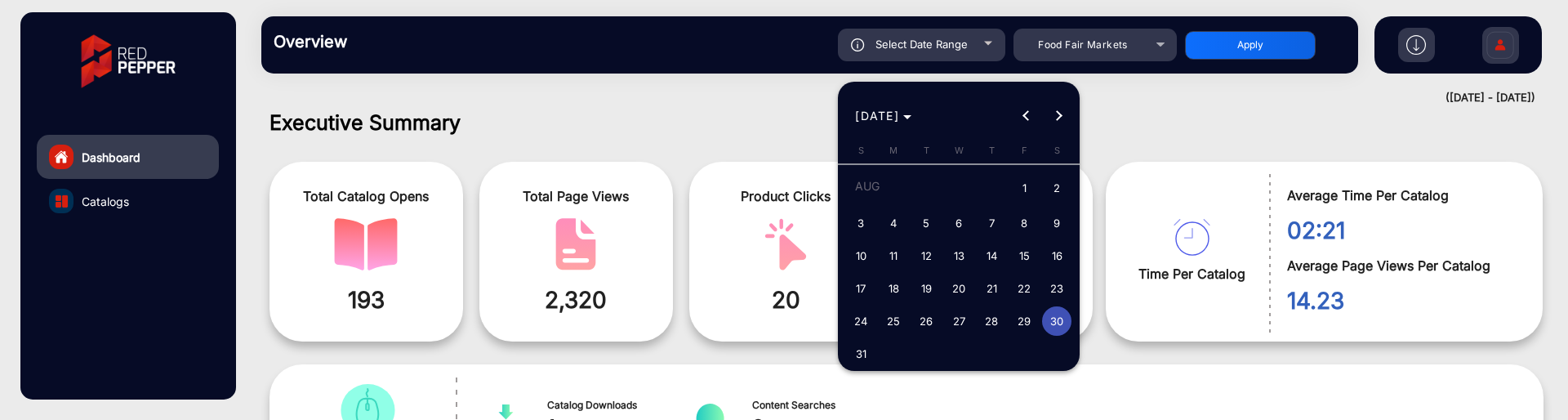
click span "20"
type input "[DATE]"
click span "20"
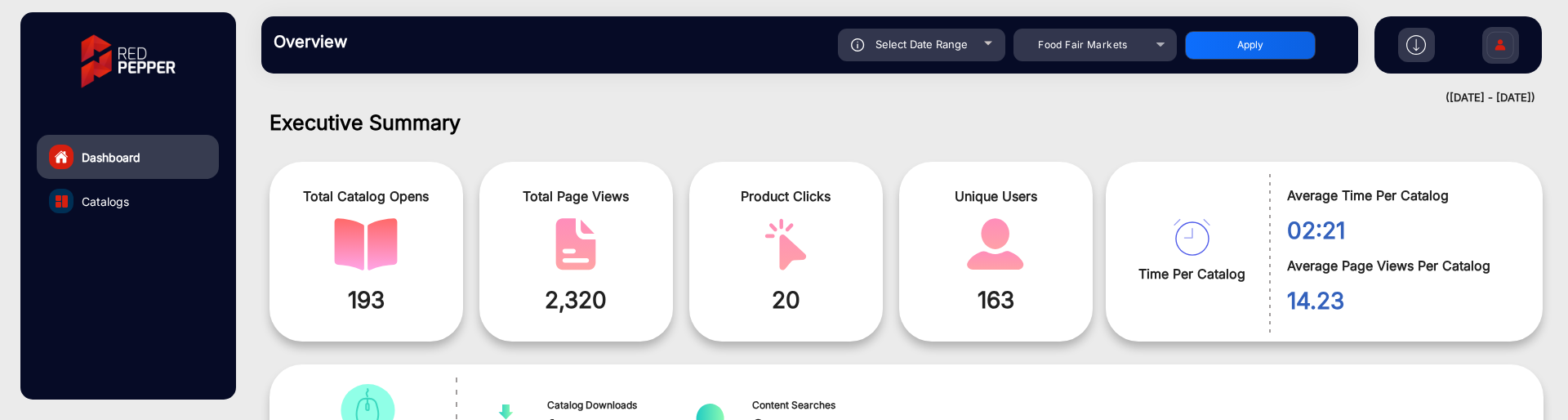
type input "[DATE]"
click div "Total Catalog Opens 193 Total Page Views 2,320 Product Clicks 20 Unique Users 1…"
click button "Apply"
type input "[DATE]"
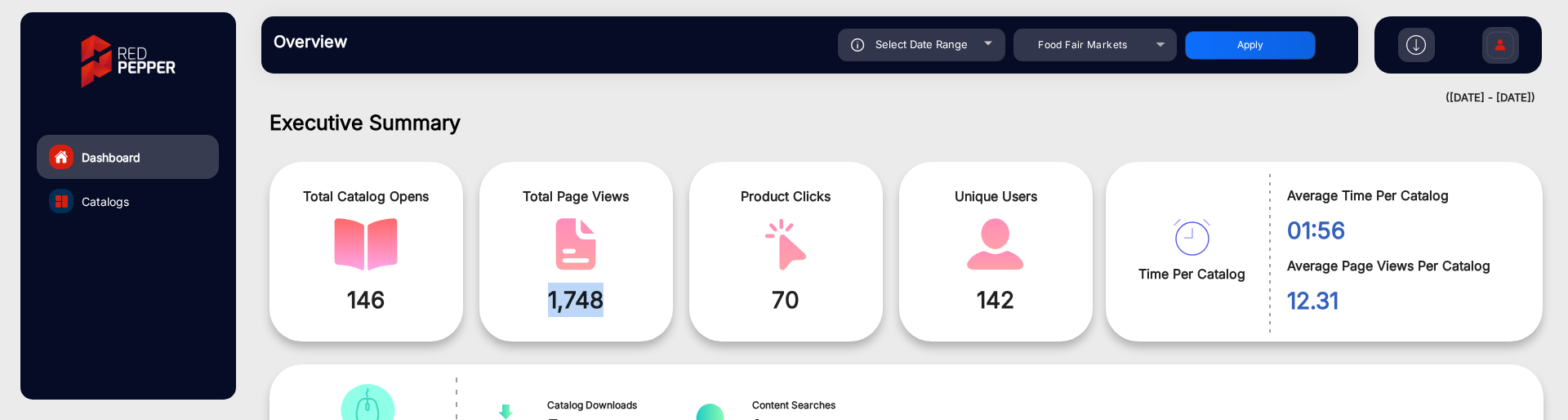
drag, startPoint x: 617, startPoint y: 308, endPoint x: 539, endPoint y: 314, distance: 78.2
click span "1,748"
drag, startPoint x: 983, startPoint y: 45, endPoint x: 973, endPoint y: 112, distance: 67.7
click div "Select Date Range [DATE] [DATE] – [DATE] [DATE]"
click span "Select Date Range"
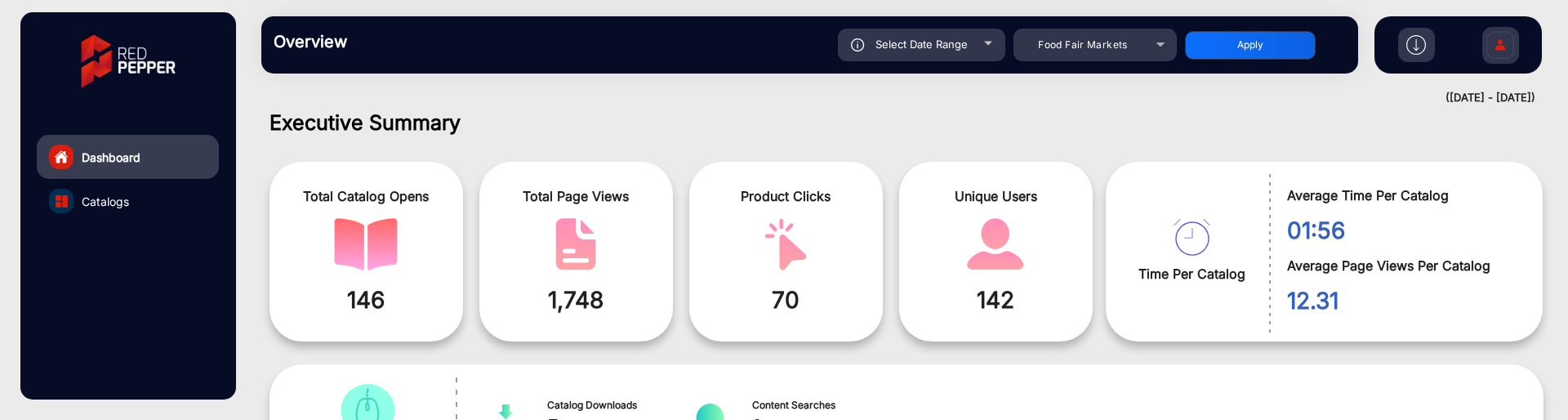
type input "[DATE]"
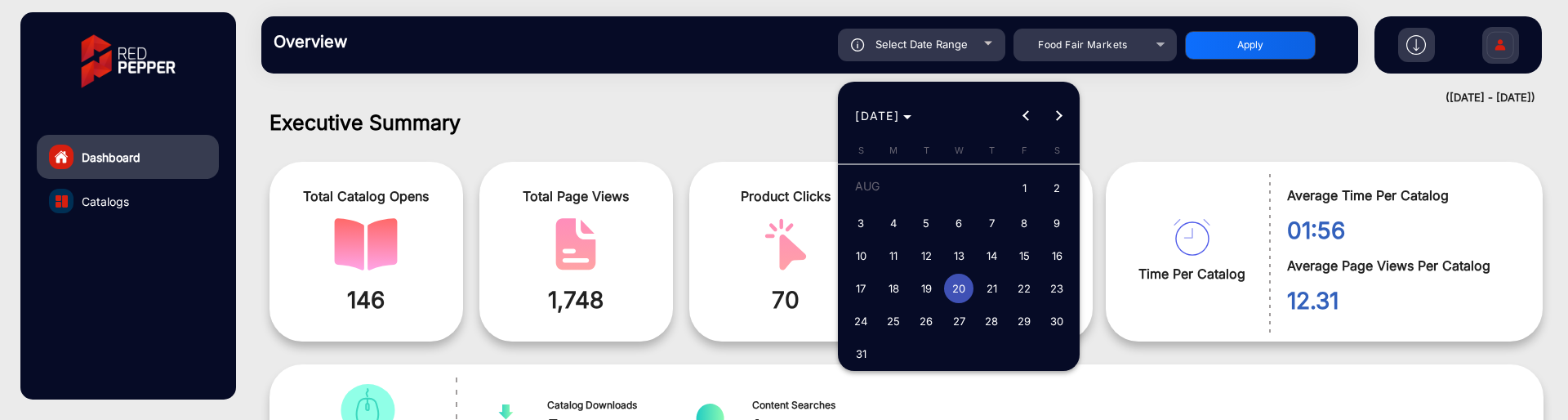
click span "19"
type input "[DATE]"
click span "19"
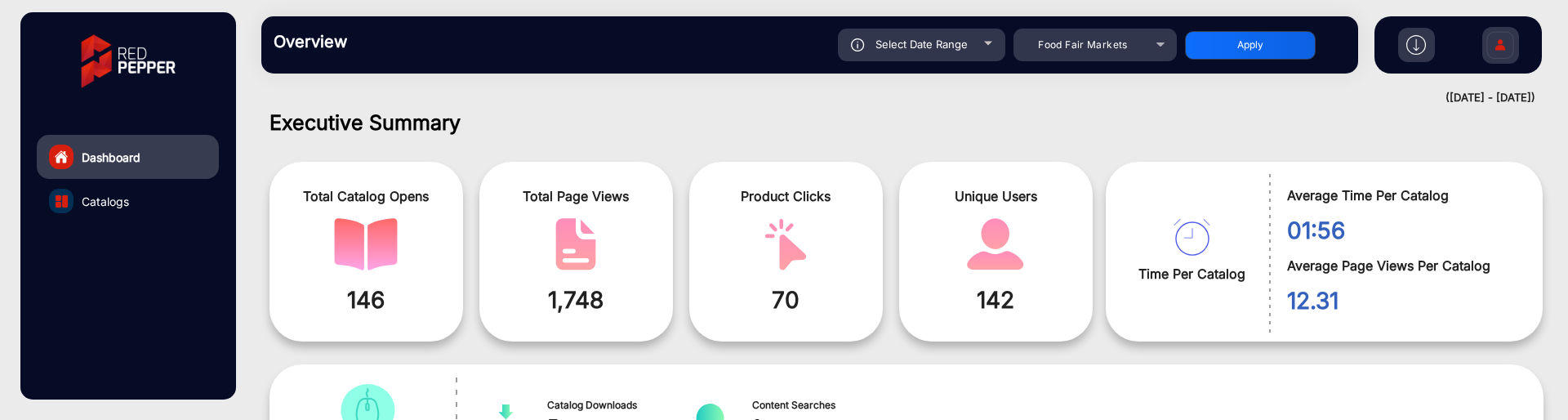
type input "[DATE]"
click button "Apply"
type input "[DATE]"
click span "Select Date Range"
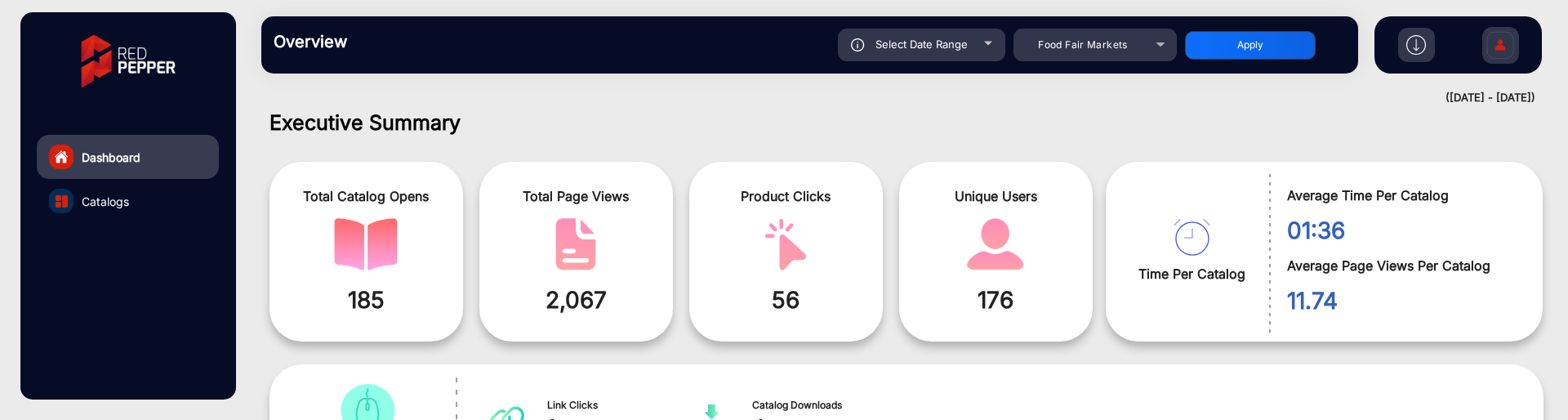
type input "[DATE]"
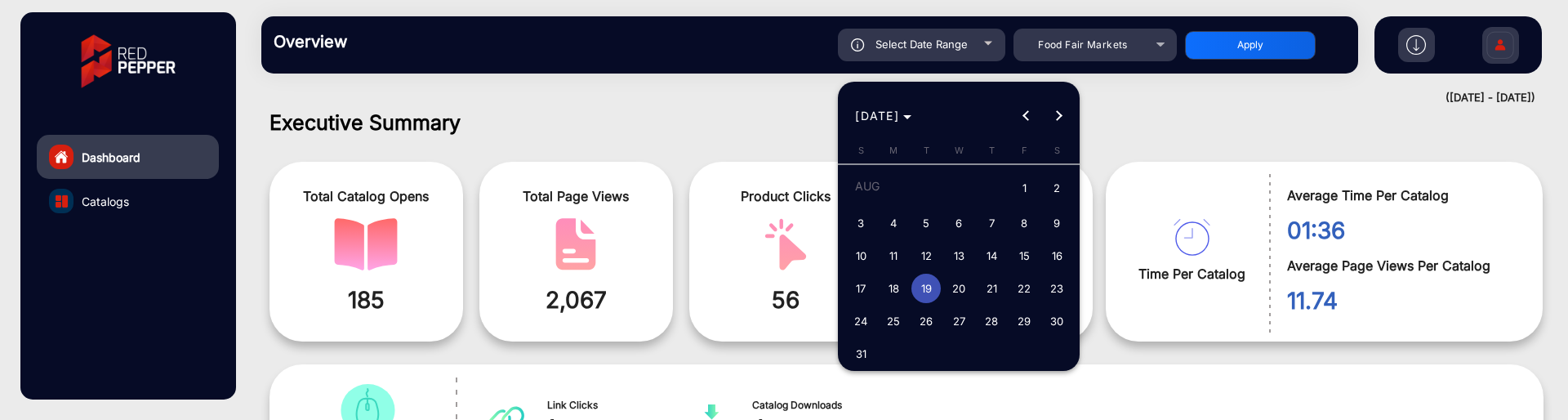
click span "5"
type input "[DATE]"
click span "5"
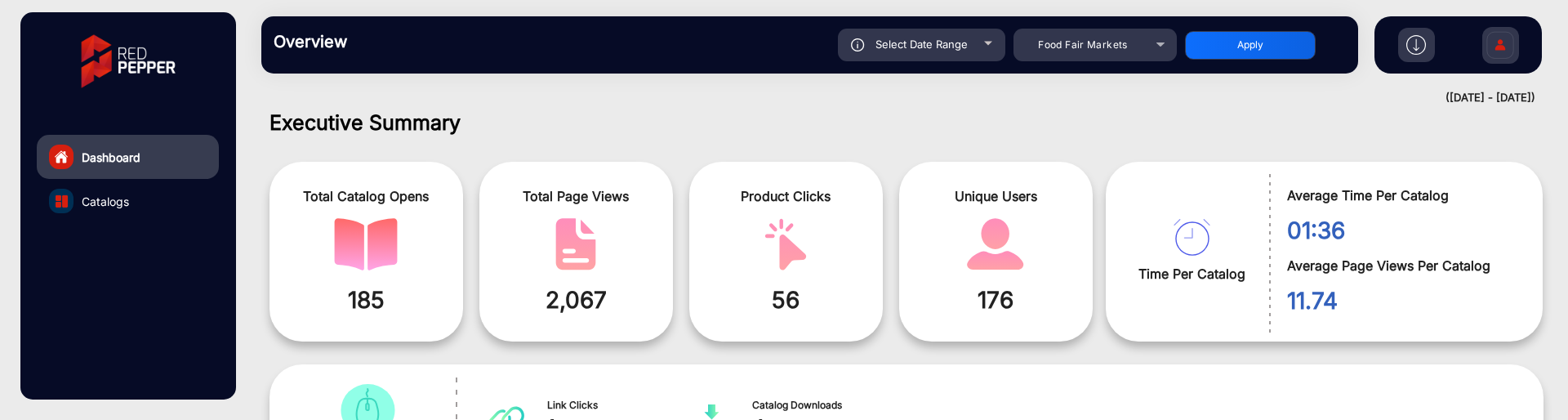
type input "[DATE]"
click button "Apply"
type input "[DATE]"
drag, startPoint x: 624, startPoint y: 315, endPoint x: 418, endPoint y: 311, distance: 206.0
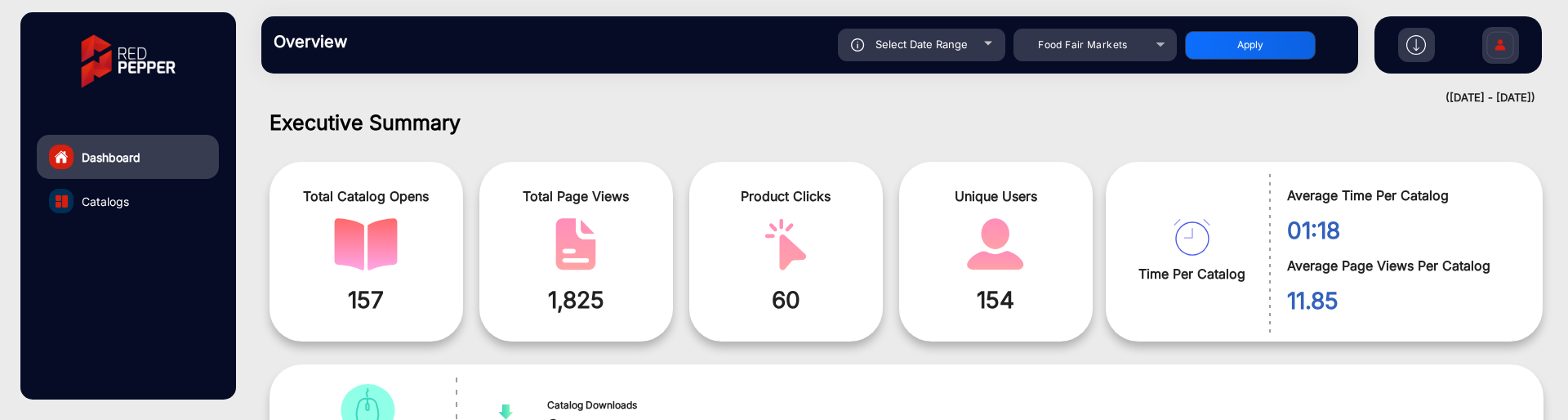
click div "Total Catalog Opens 157 Total Page Views 1,825 Product Clicks 60 Unique Users 1…"
click div "([DATE] - [DATE])"
click mat-select "Food Fair Markets"
click span "Food Fair Markets"
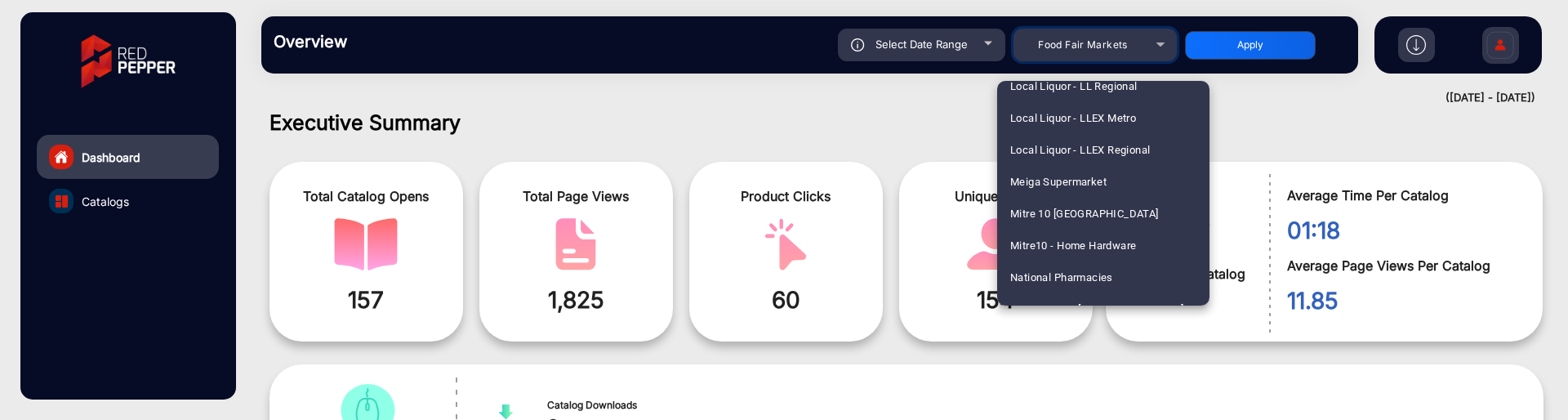
scroll to position [2718, 0]
click div
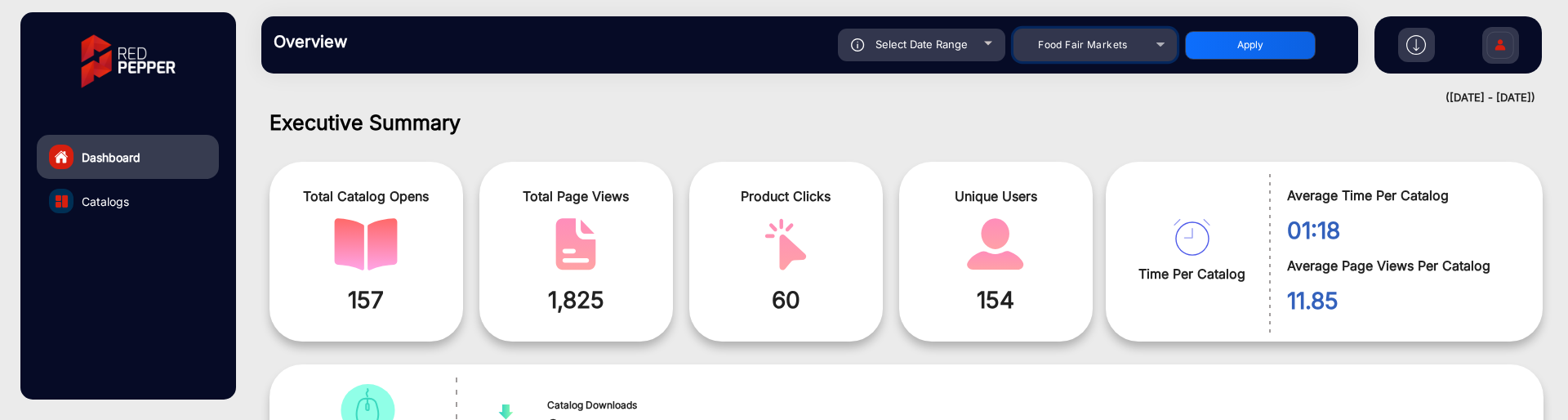
click div "Food Fair Markets"
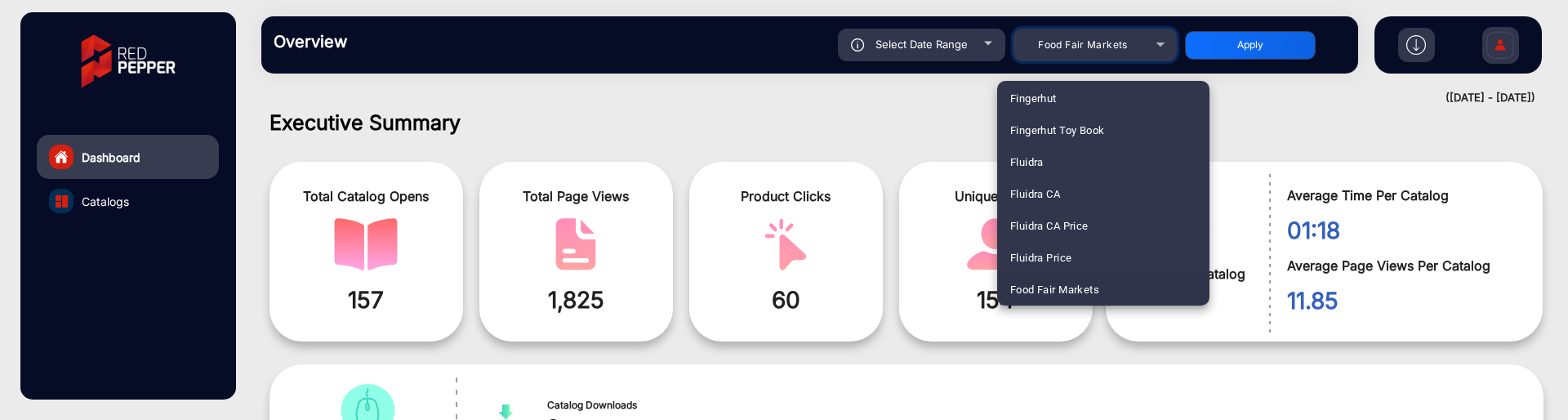
scroll to position [1856, 0]
click div
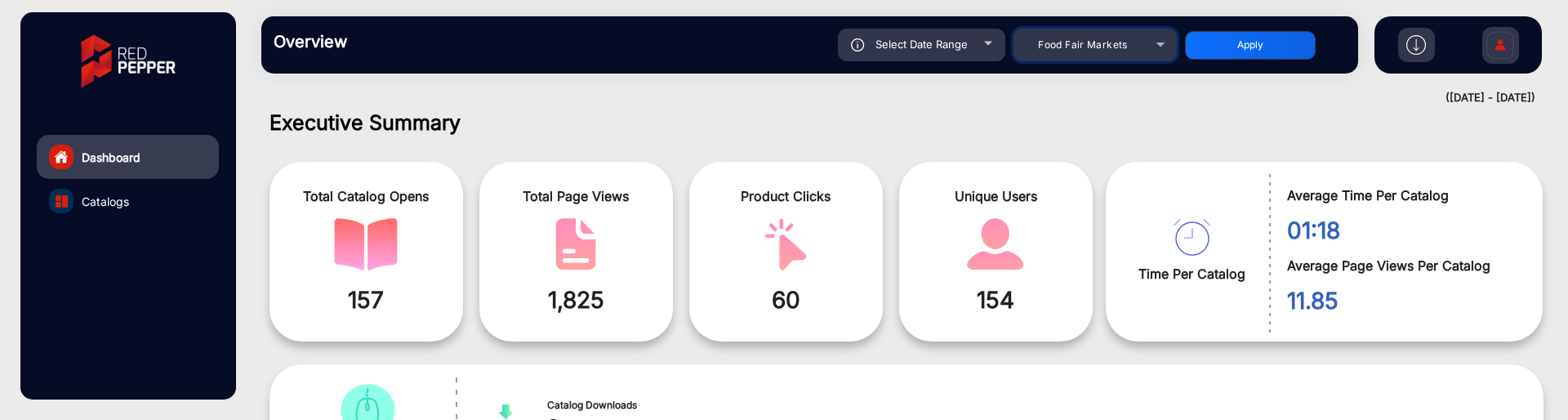
click div "Food Fair Markets"
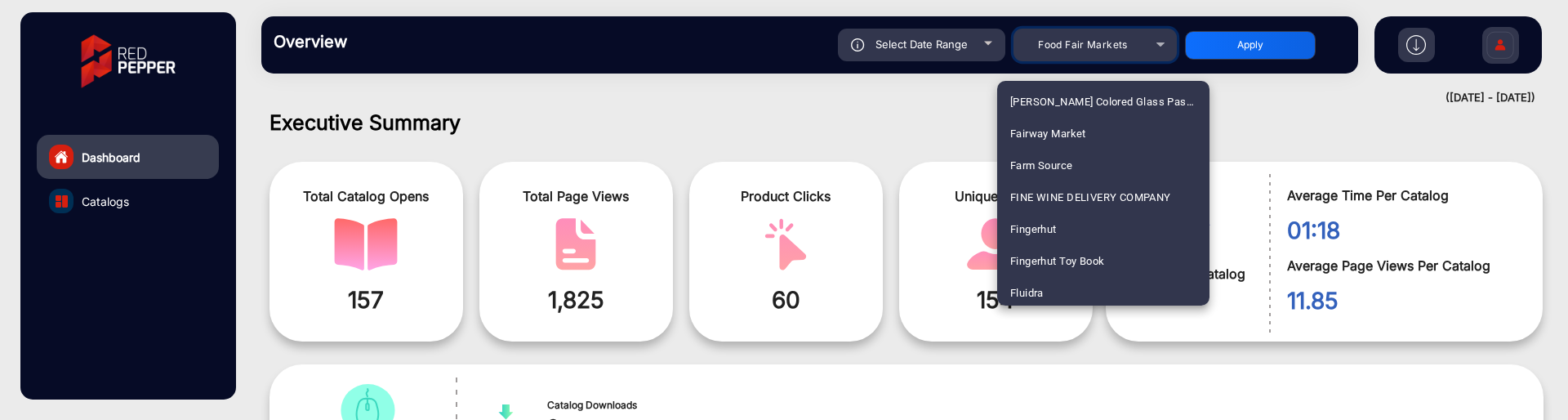
scroll to position [1849, 0]
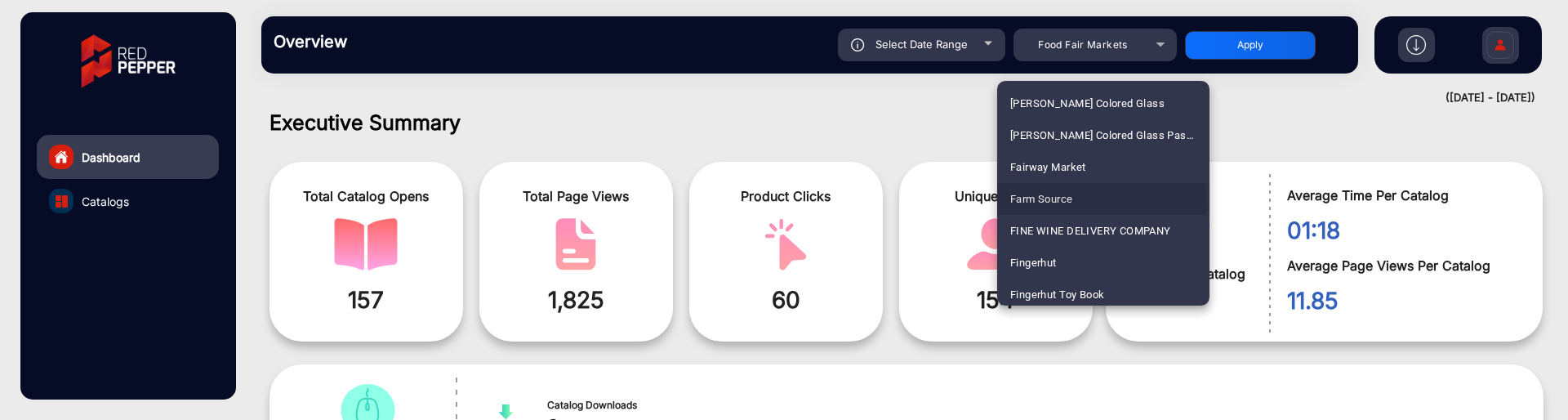
click mat-option "Farm Source"
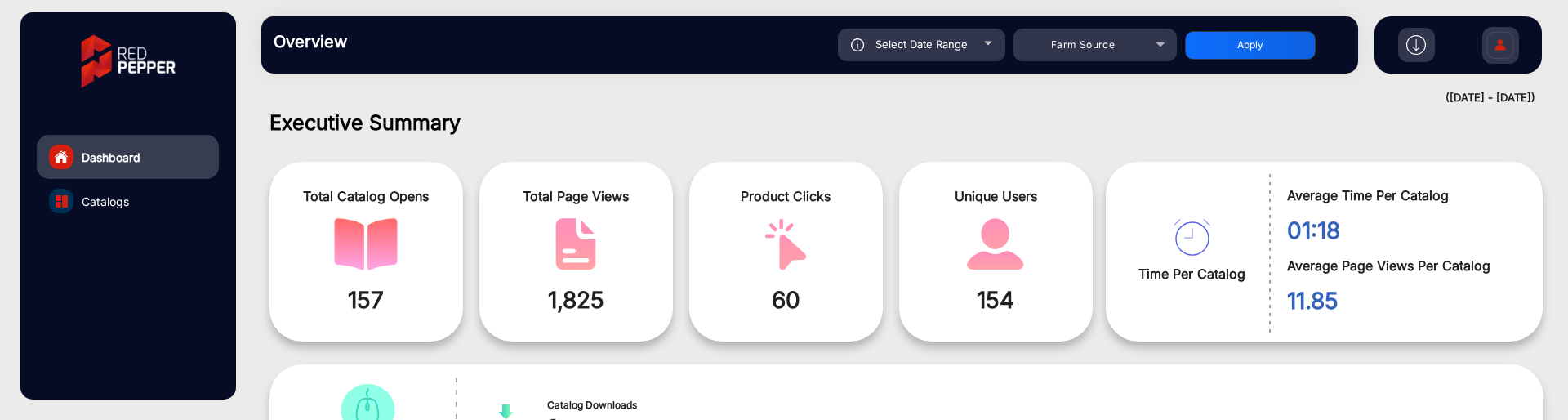
click button "Apply"
type input "[DATE]"
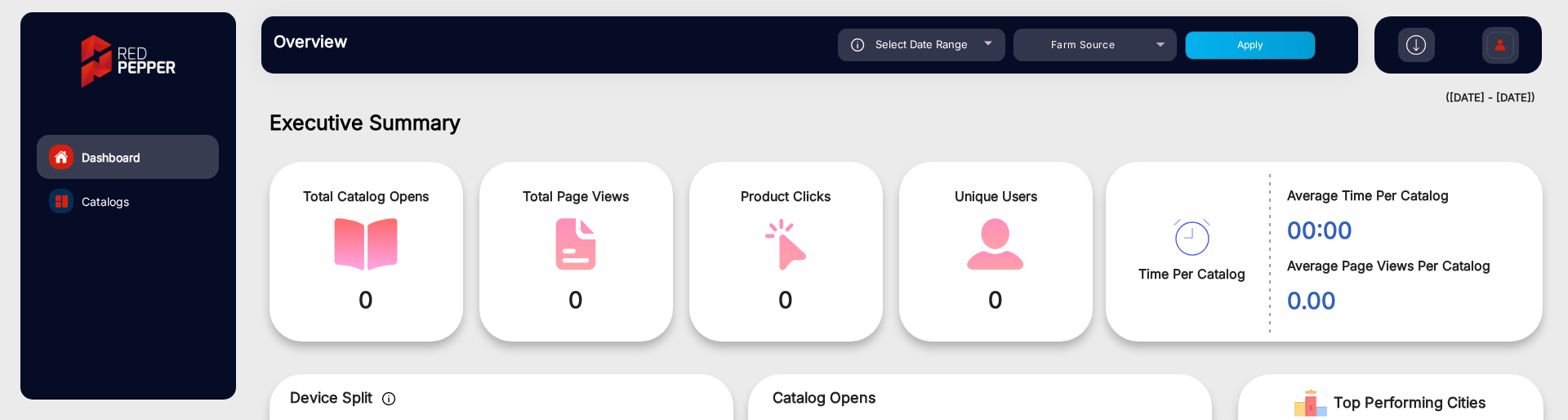
click div "Select Date Range"
type input "[DATE]"
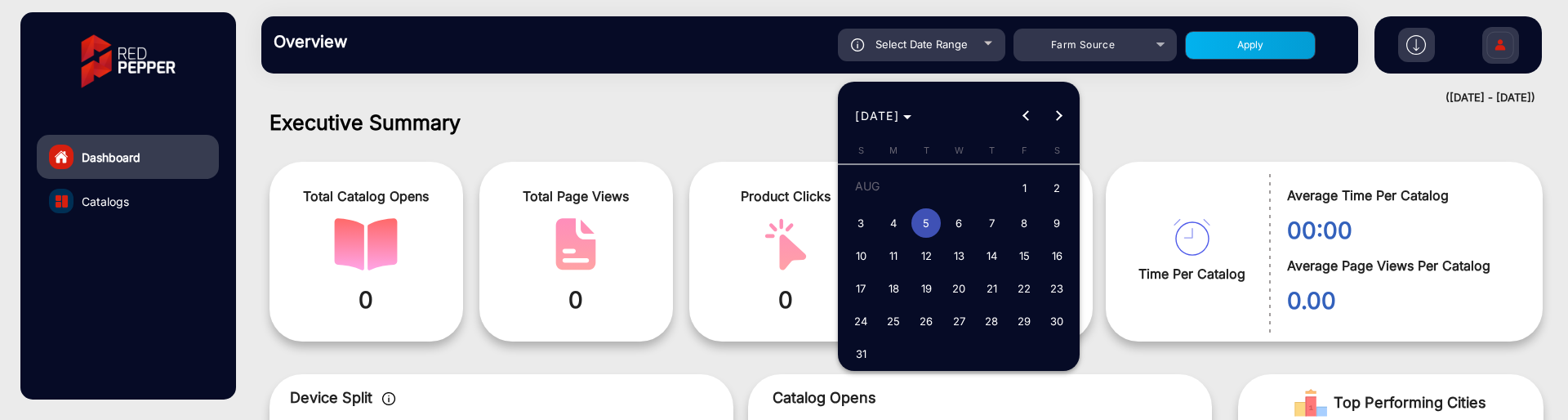
click div
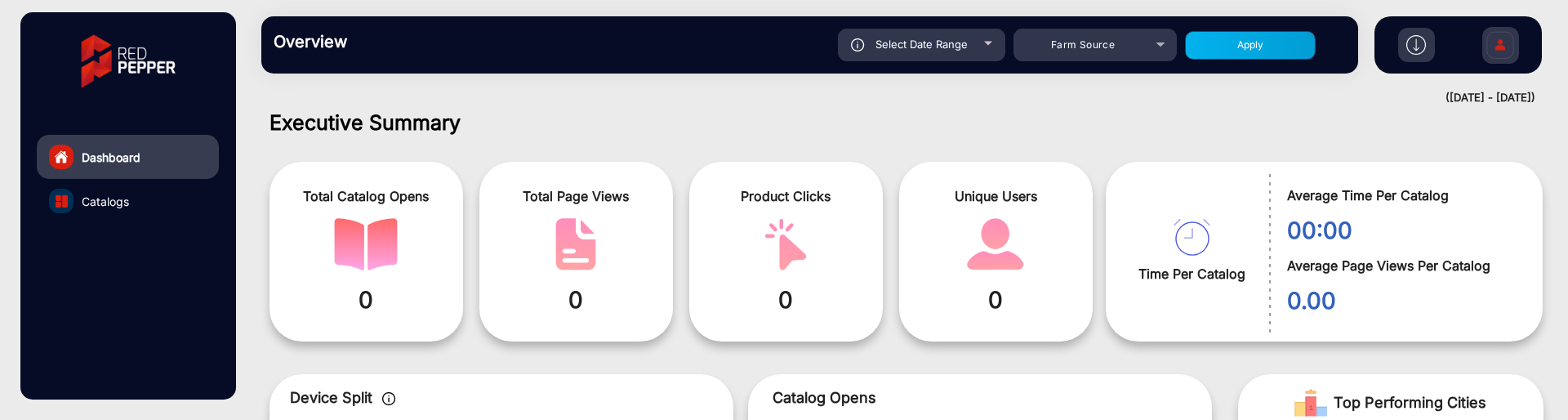
click div "Select Date Range"
type input "[DATE]"
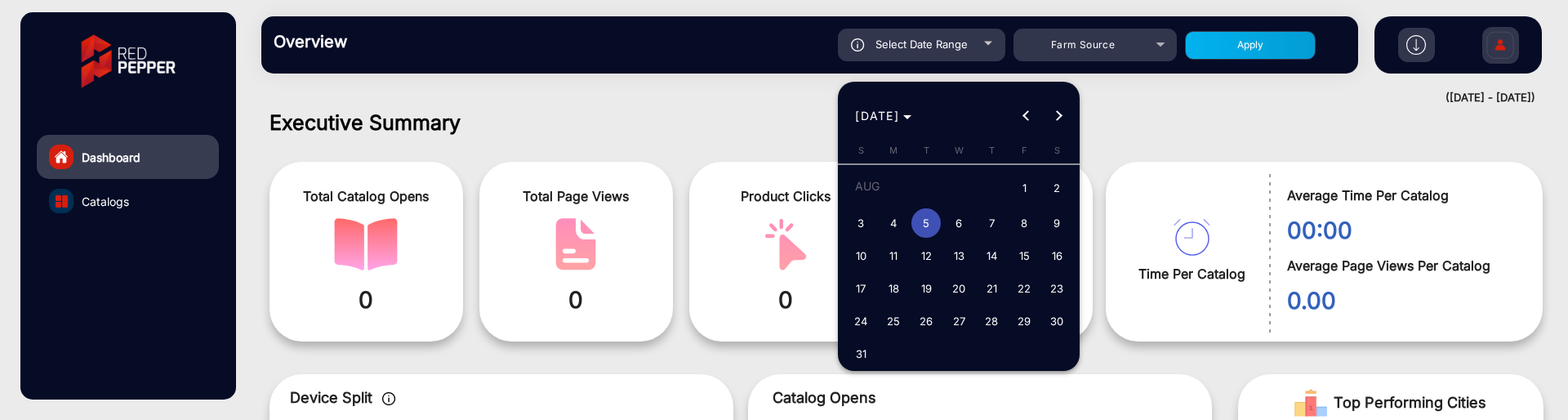
click span "18"
type input "[DATE]"
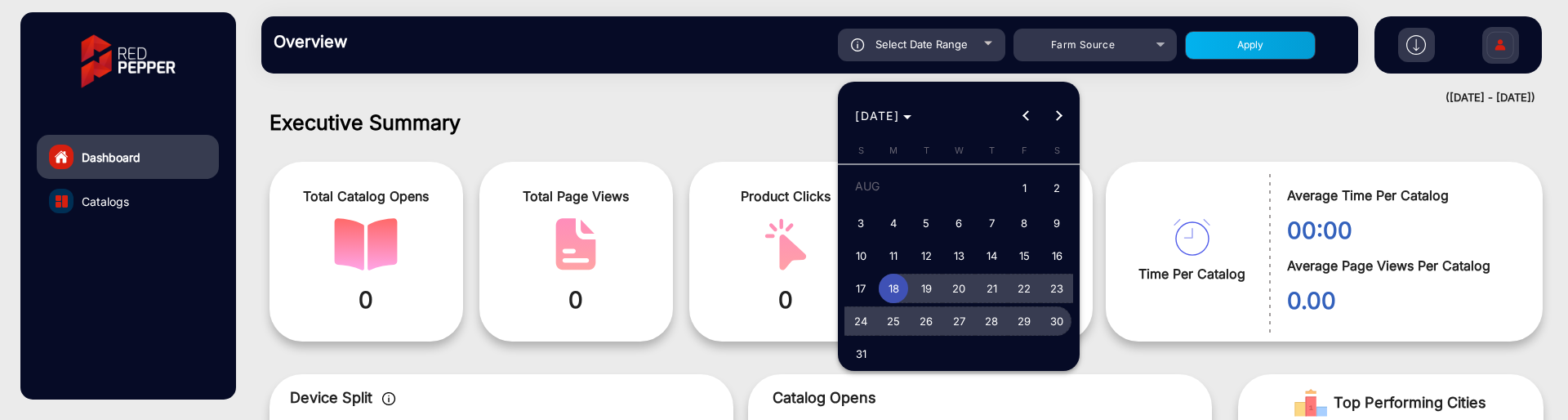
click span "30"
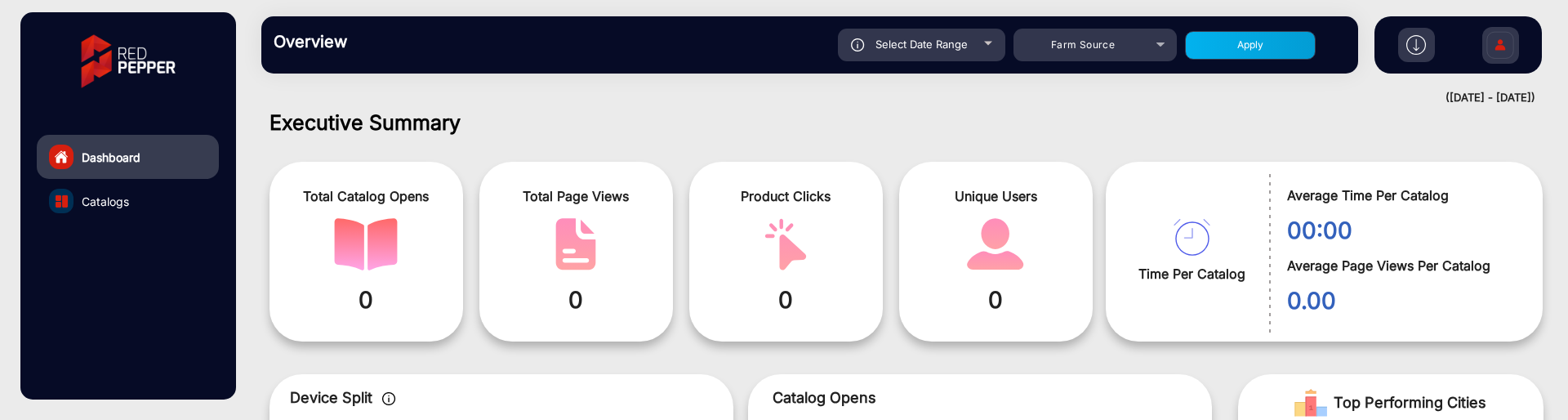
type input "[DATE]"
click button "Apply"
type input "[DATE]"
click div "Select Date Range"
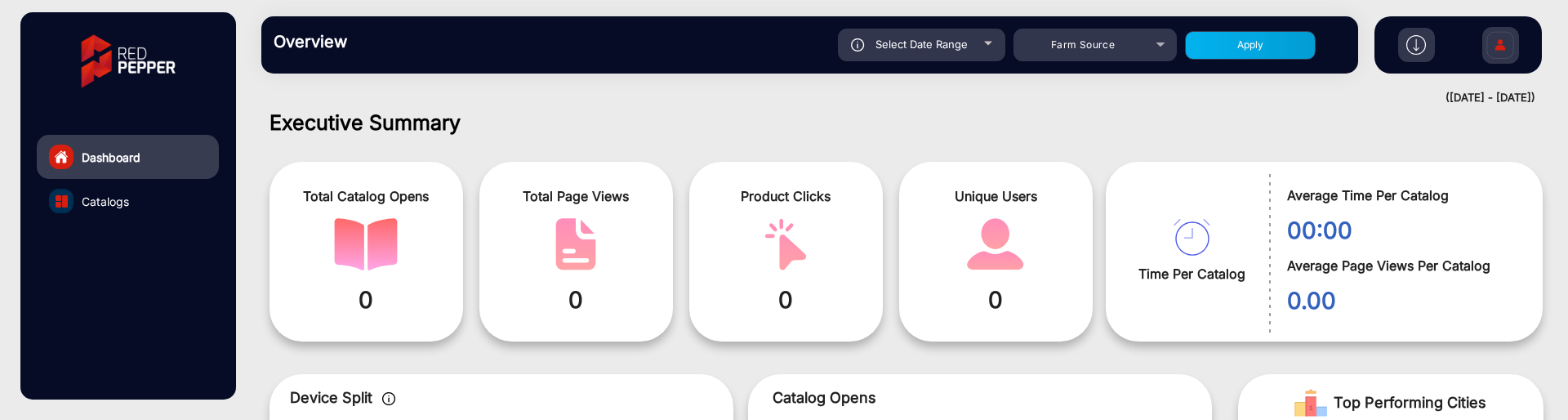
type input "[DATE]"
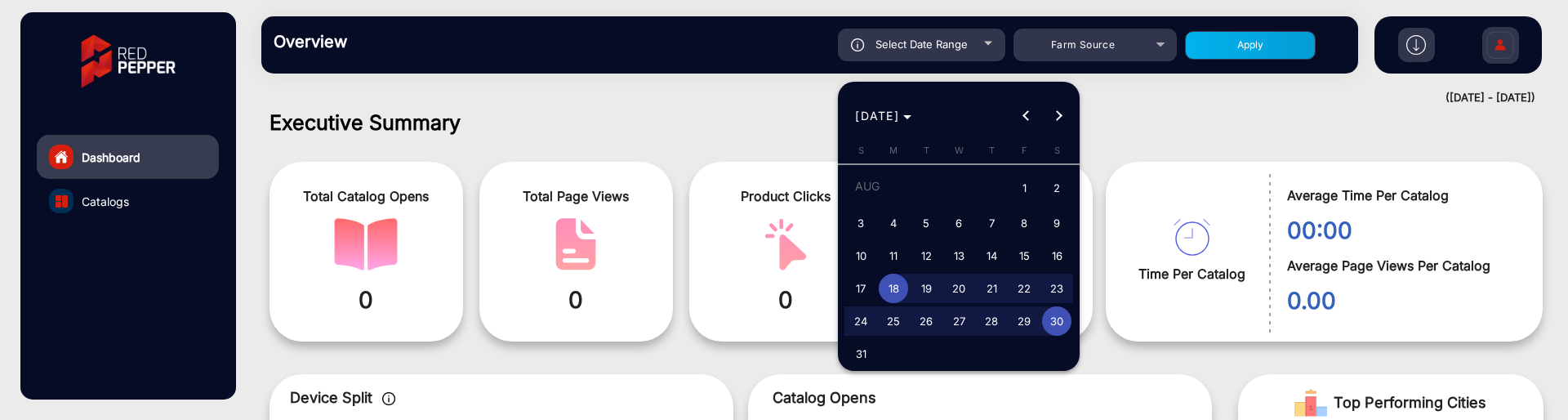
click span "1"
type input "[DATE]"
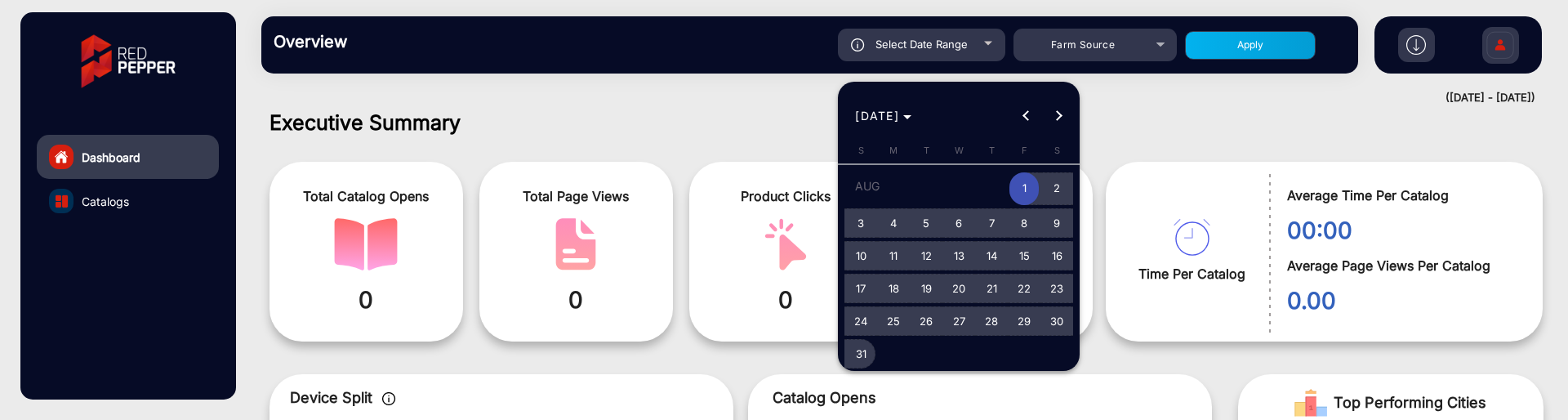
click span "31"
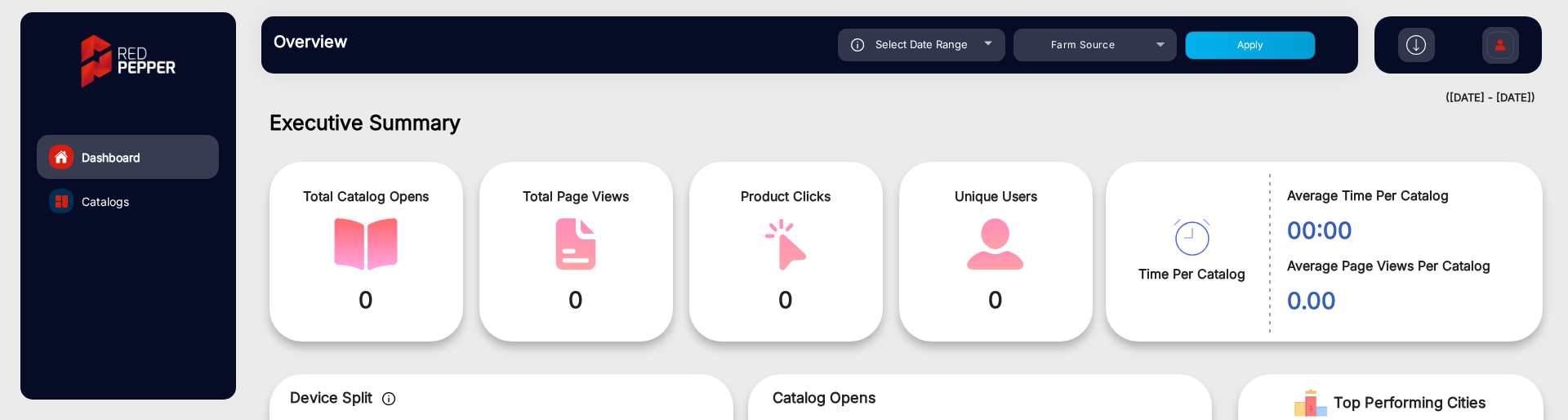
type input "[DATE]"
click button "Apply"
type input "[DATE]"
click mat-select "Farm Source"
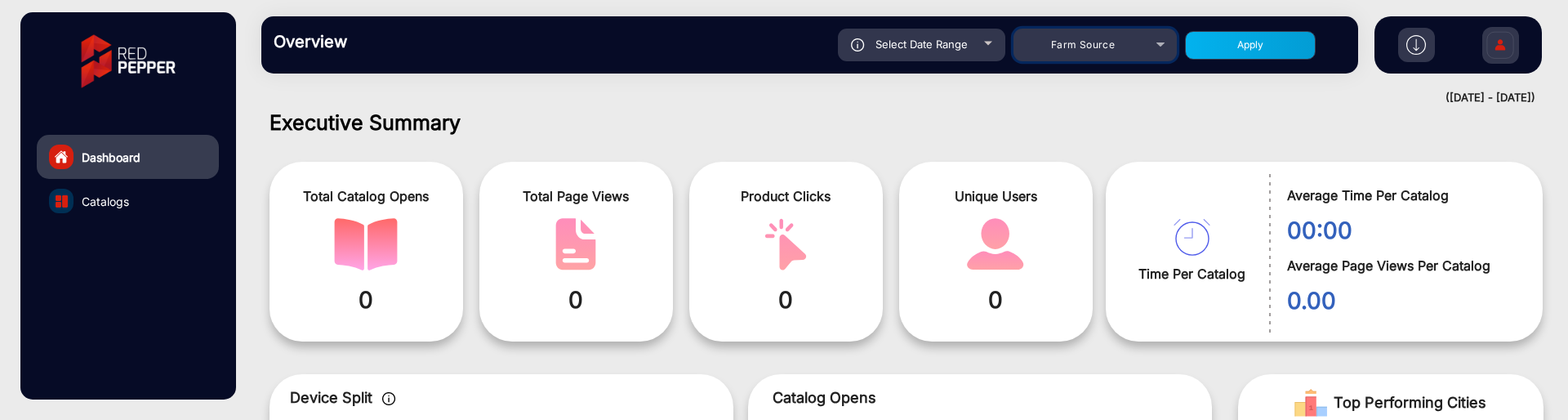
click span "Farm Source"
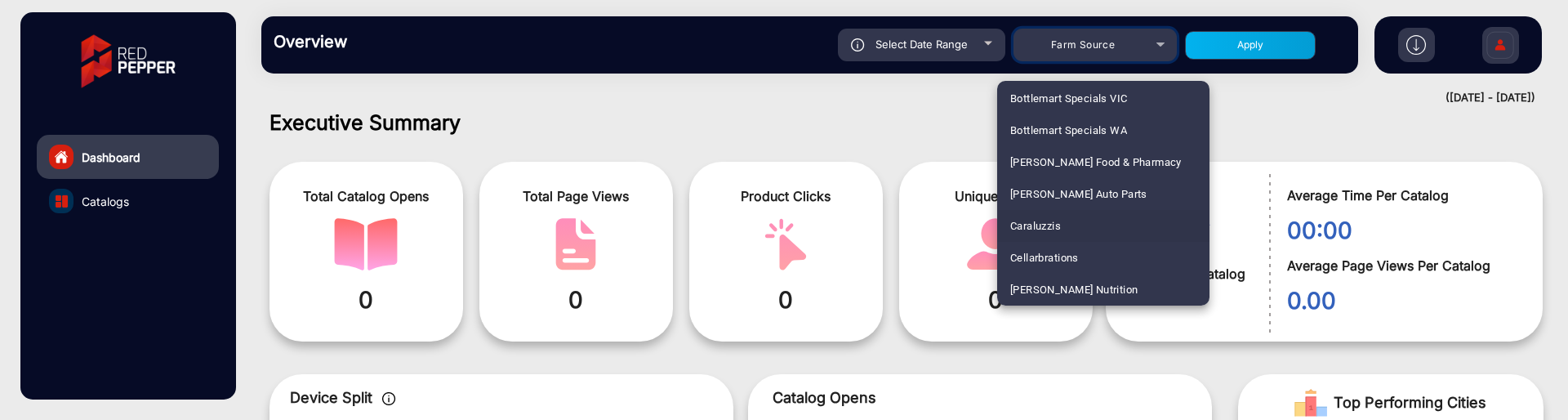
scroll to position [1410, 0]
click span "Caraluzzis"
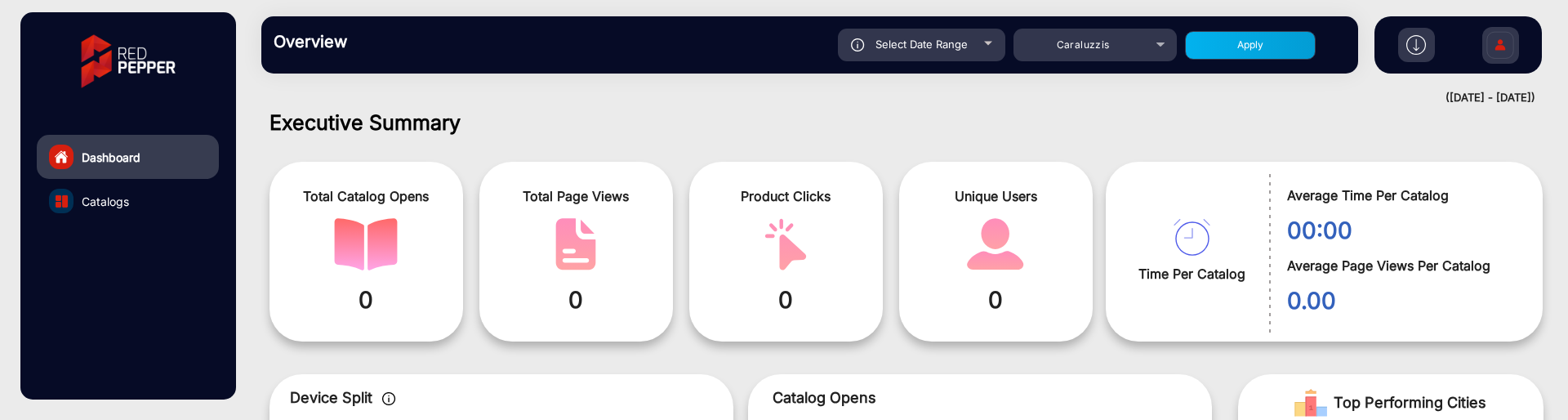
click div "Select Date Range"
type input "[DATE]"
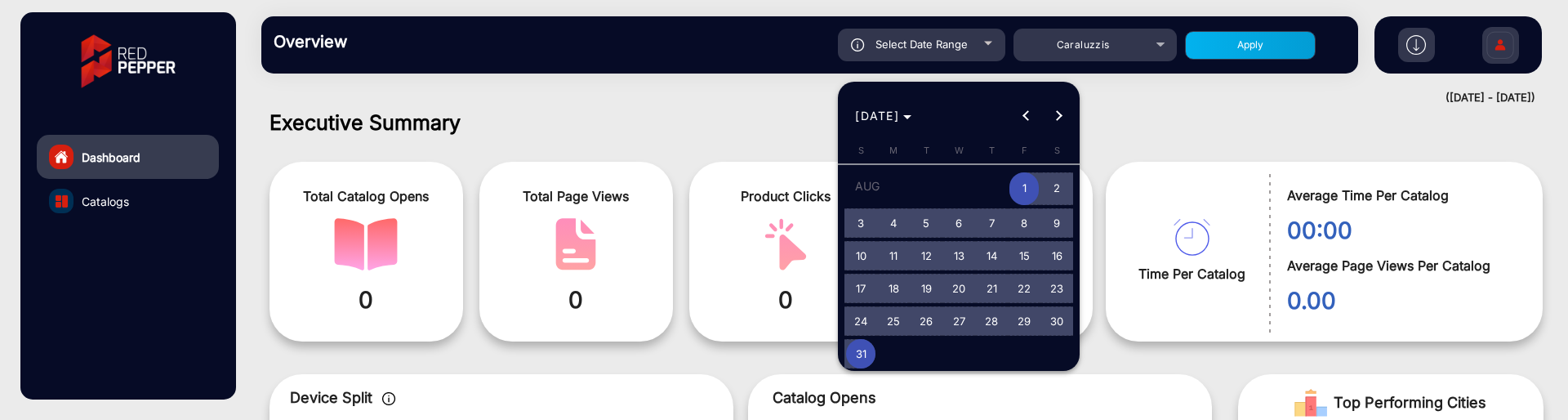
click span "15"
type input "[DATE]"
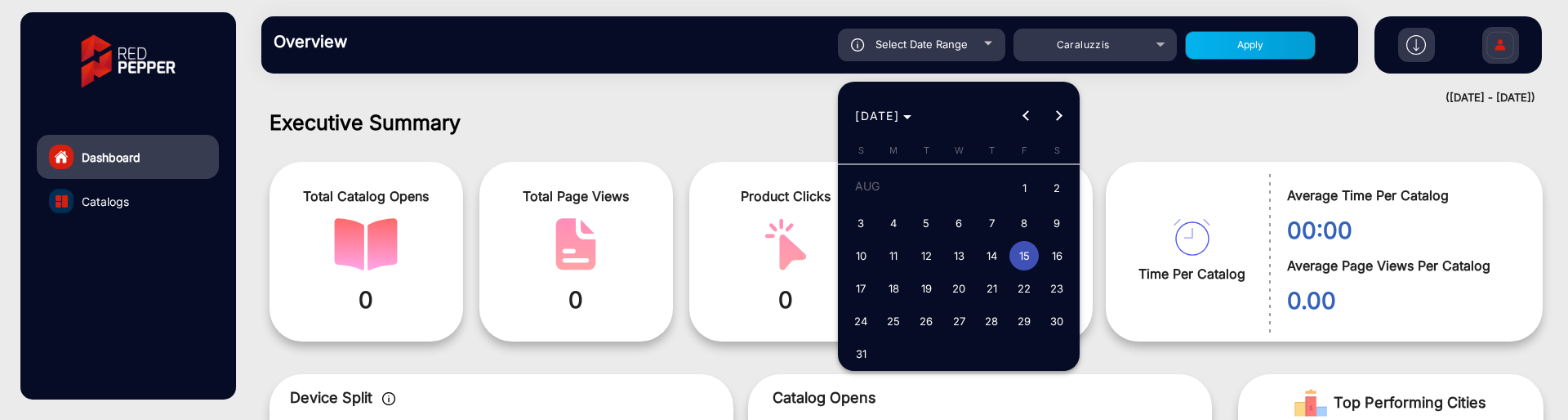
click span "15"
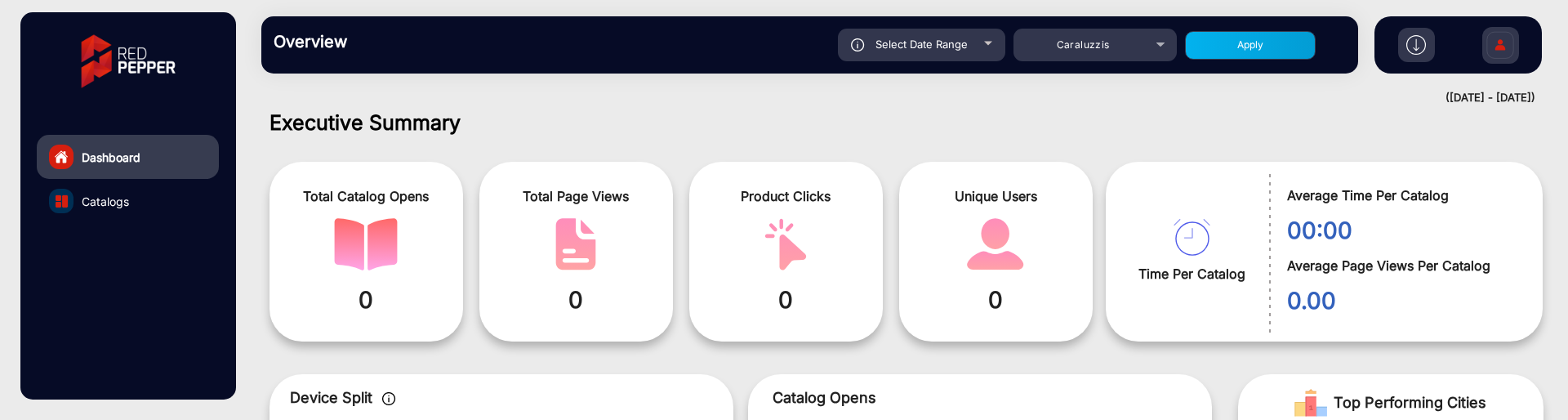
type input "[DATE]"
drag, startPoint x: 1218, startPoint y: 43, endPoint x: 1190, endPoint y: 122, distance: 83.8
click button "Apply"
type input "[DATE]"
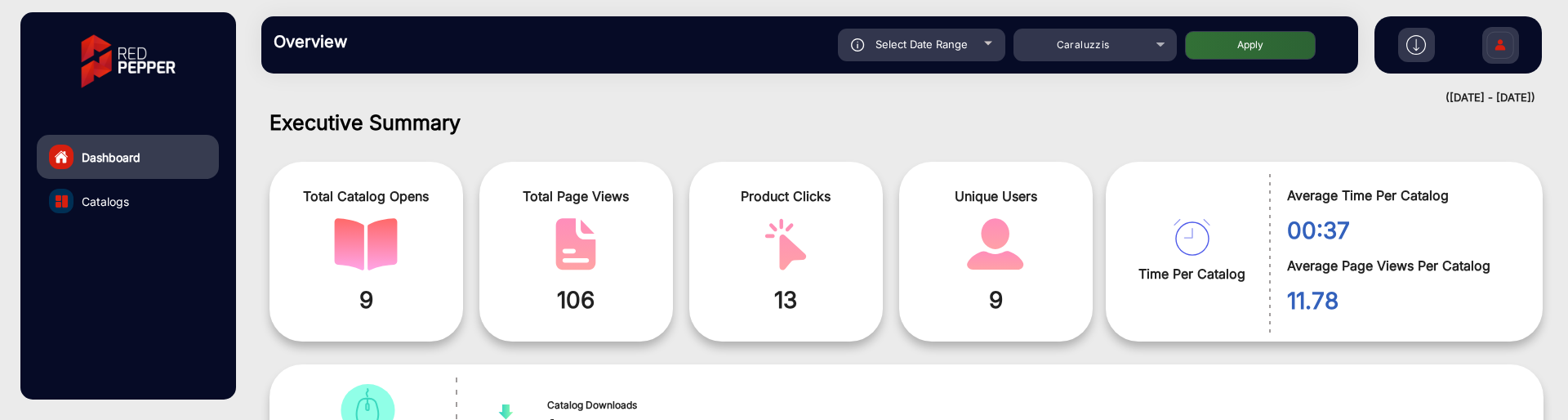
click span "Select Date Range"
type input "[DATE]"
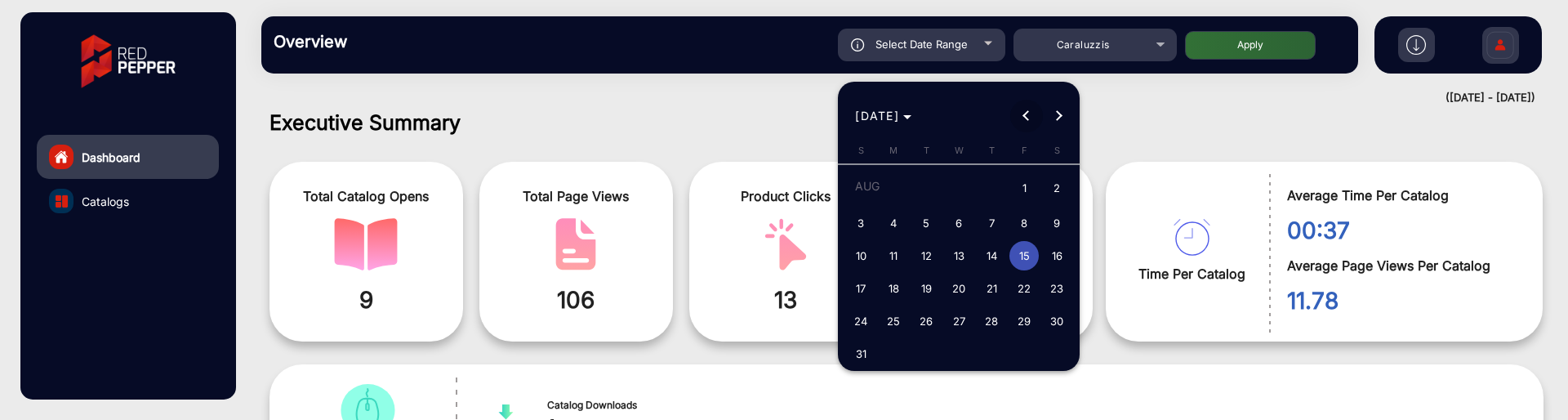
click span "Previous month"
click span "31"
type input "[DATE]"
click span "31"
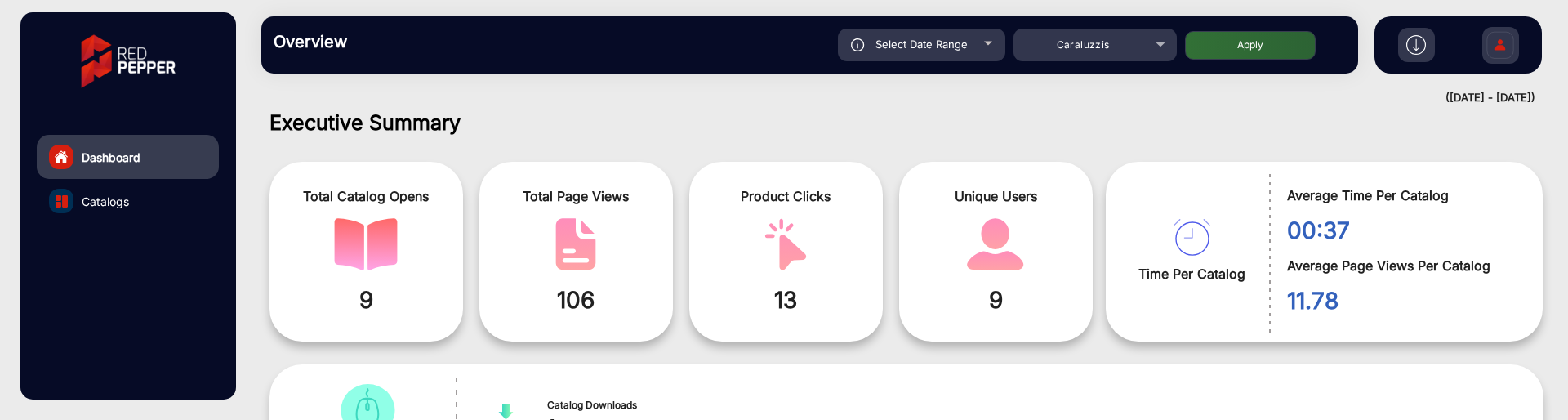
type input "[DATE]"
click button "Apply"
type input "[DATE]"
